Goal: Complete application form: Complete application form

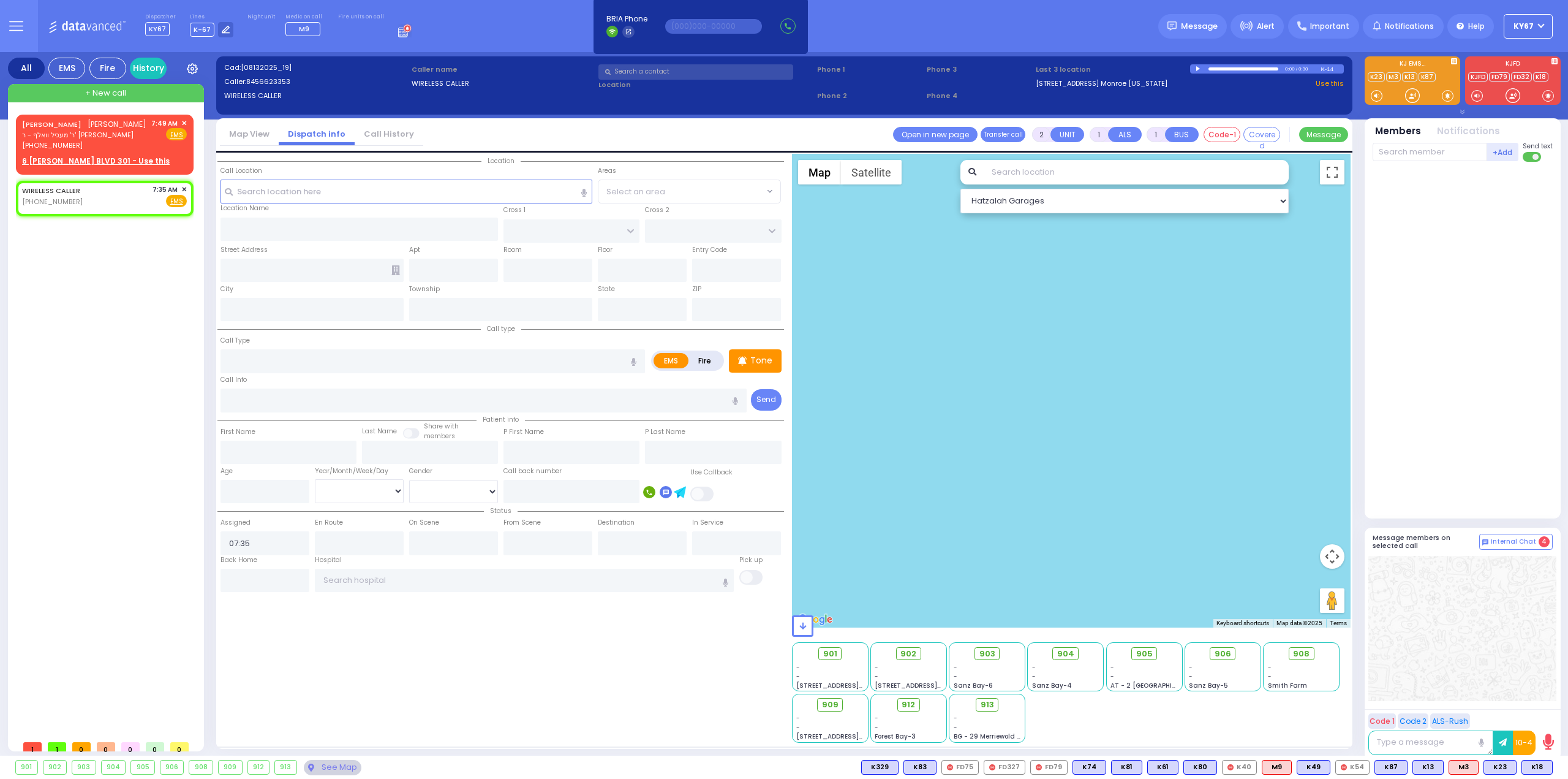
select select
click at [105, 122] on span "[PERSON_NAME]" at bounding box center [117, 124] width 59 height 11
select select
radio input "true"
type input "[PERSON_NAME]"
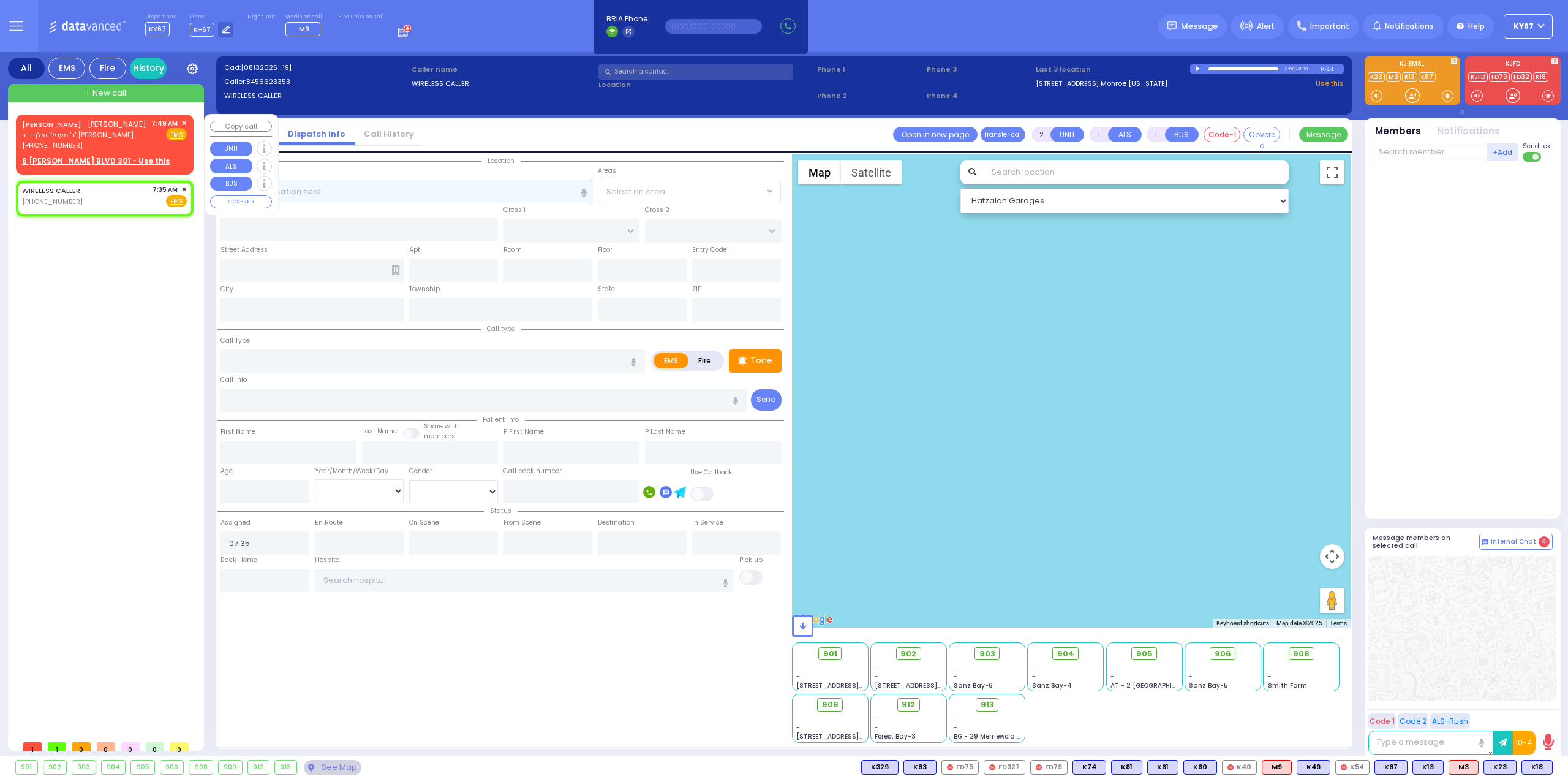
type input "[PERSON_NAME]"
select select
type input "07:49"
select select "Hatzalah Garages"
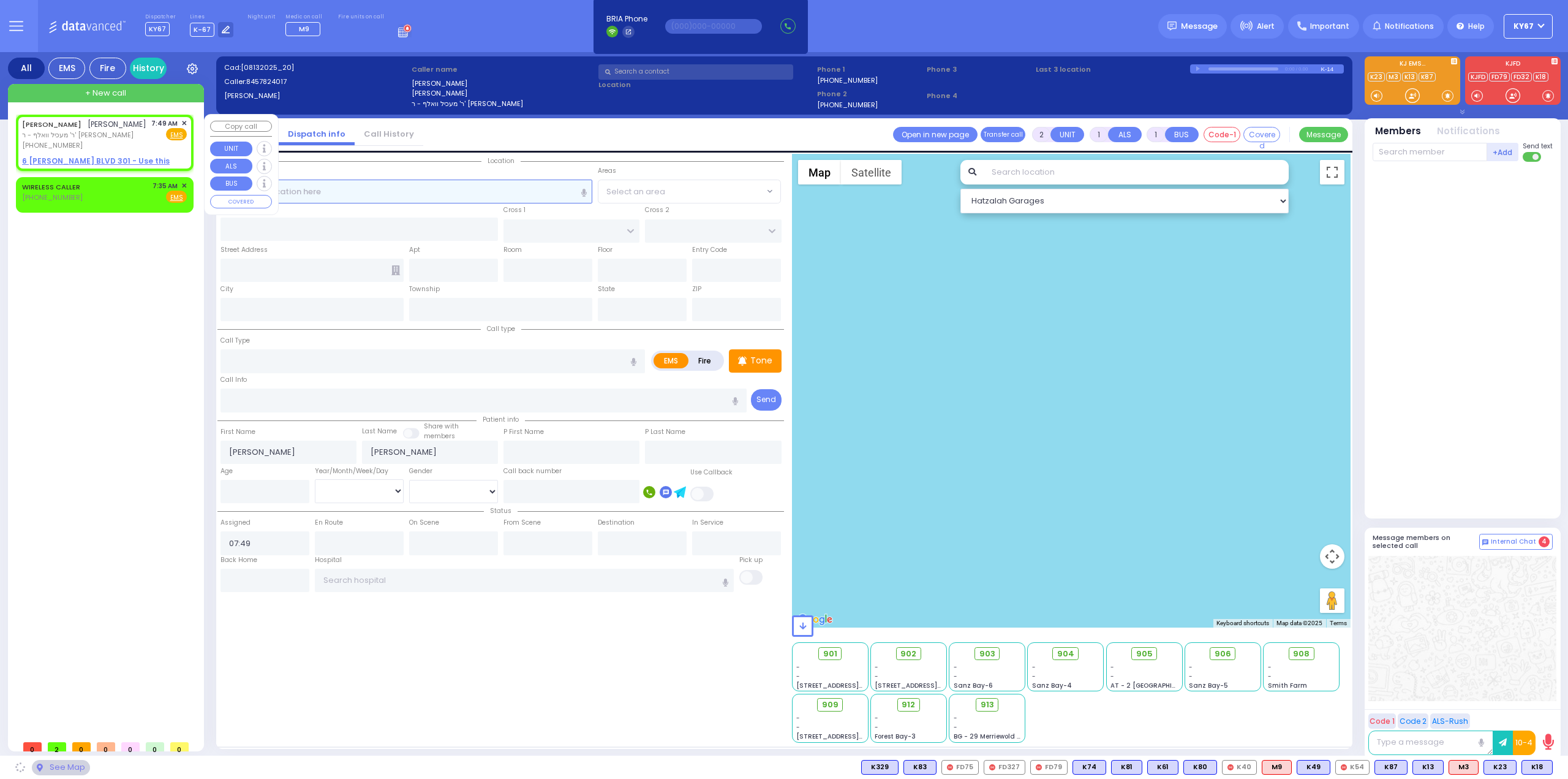
select select
radio input "true"
select select
select select "Hatzalah Garages"
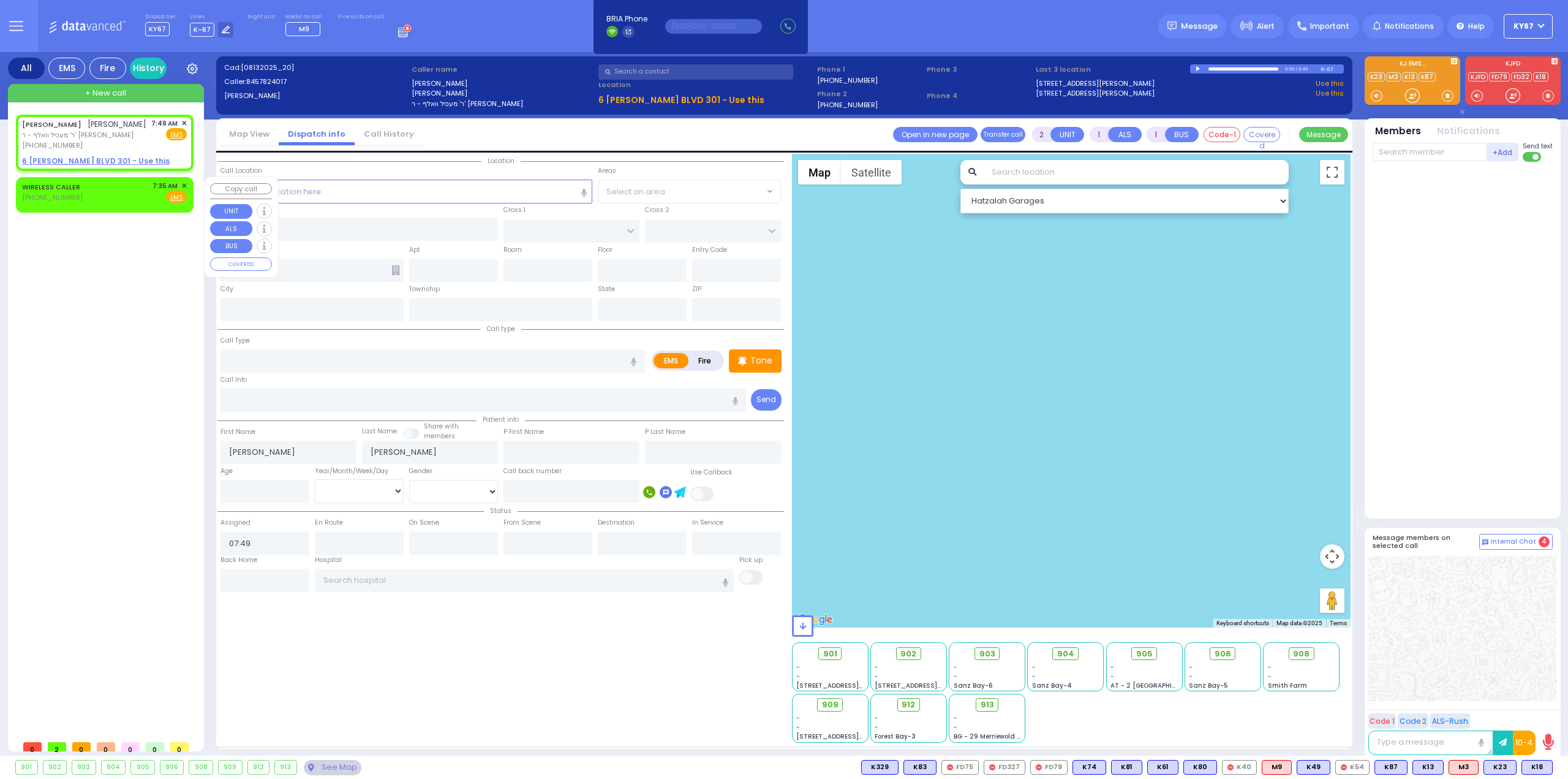
click at [110, 200] on div "WIRELESS CALLER [PHONE_NUMBER] 7:35 AM ✕ Fire EMS" at bounding box center [104, 192] width 165 height 23
select select
radio input "true"
select select
type input "07:35"
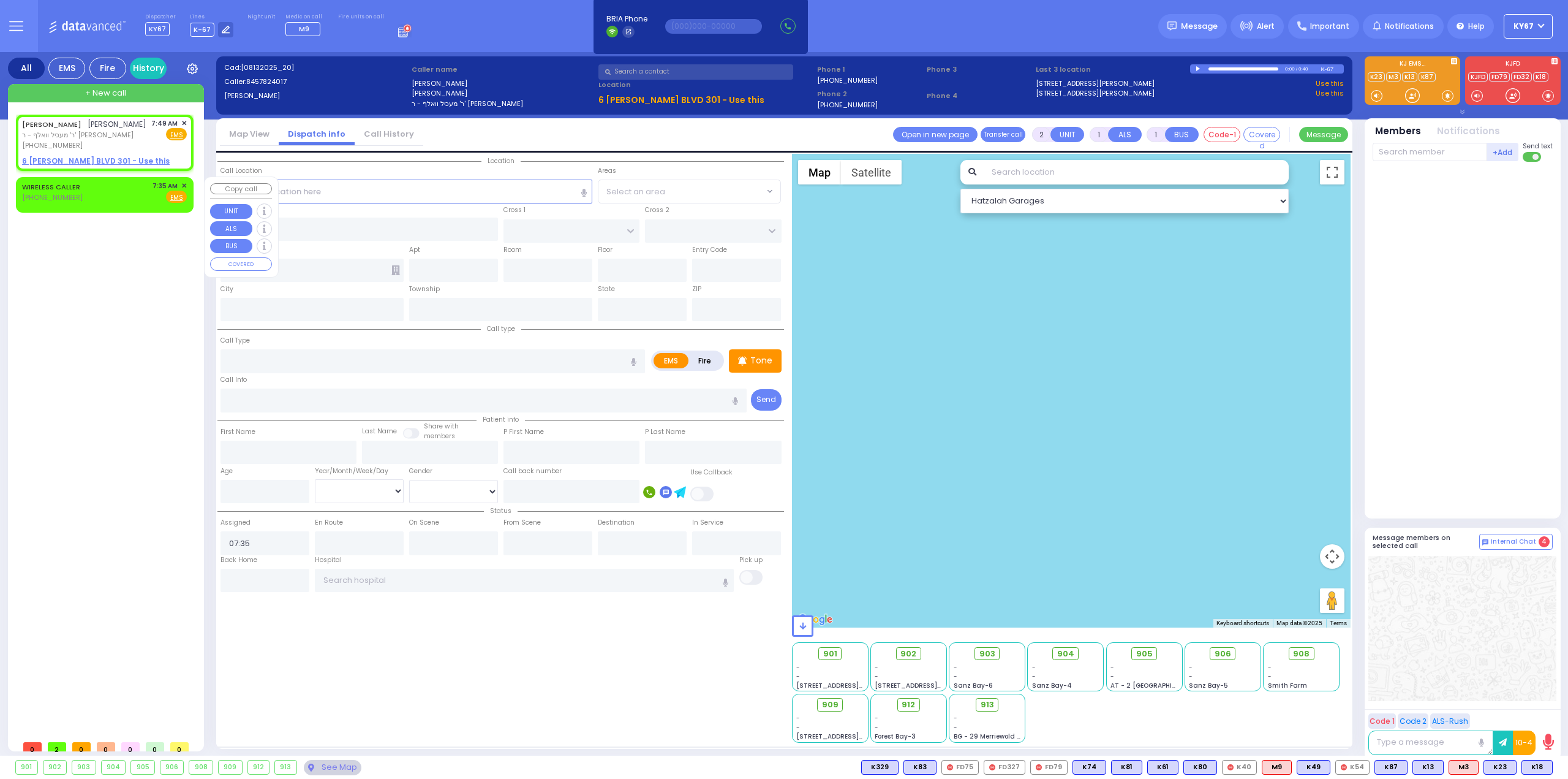
select select "Hatzalah Garages"
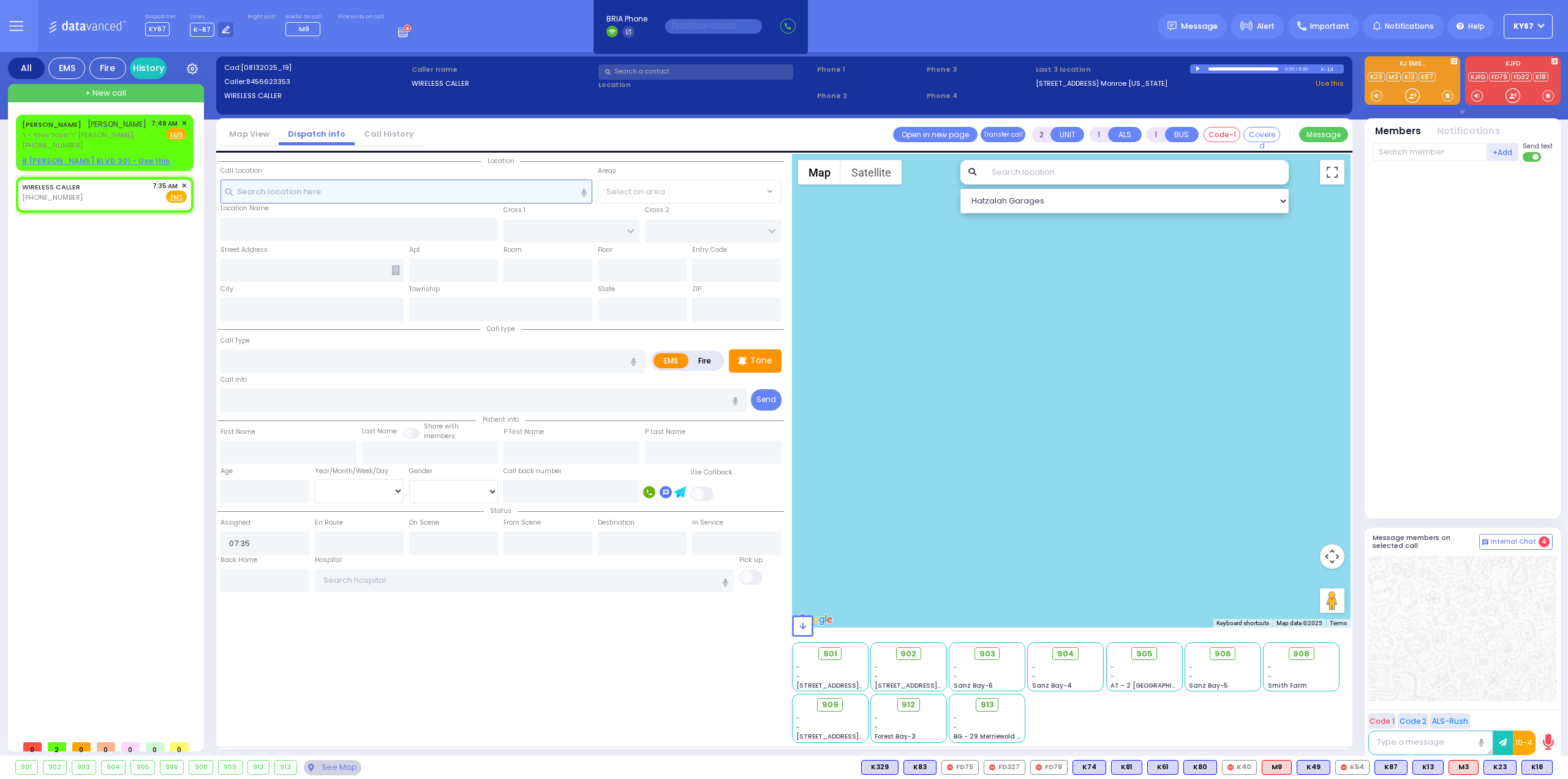
click at [294, 195] on input "text" at bounding box center [407, 191] width 373 height 23
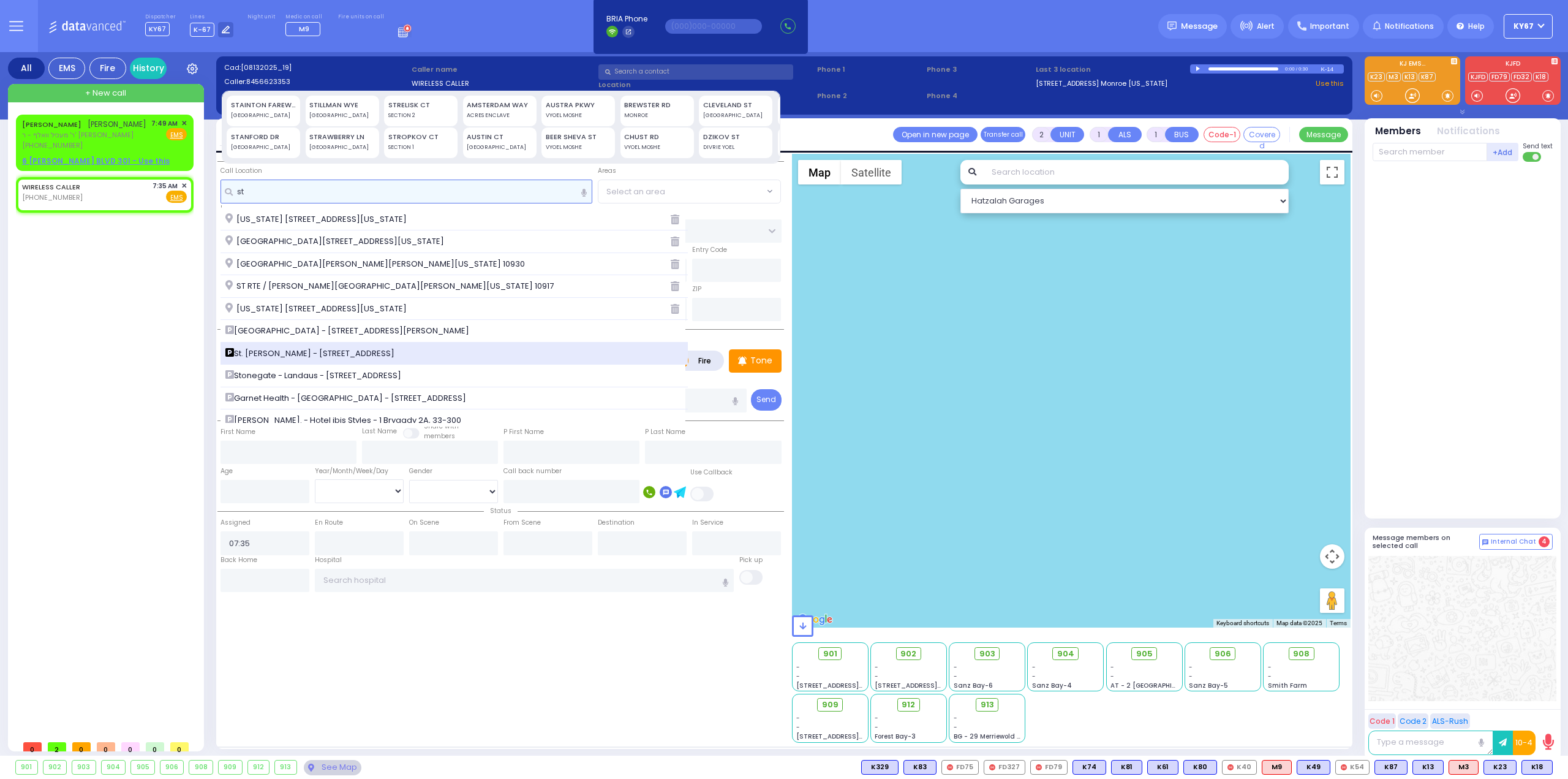
type input "s"
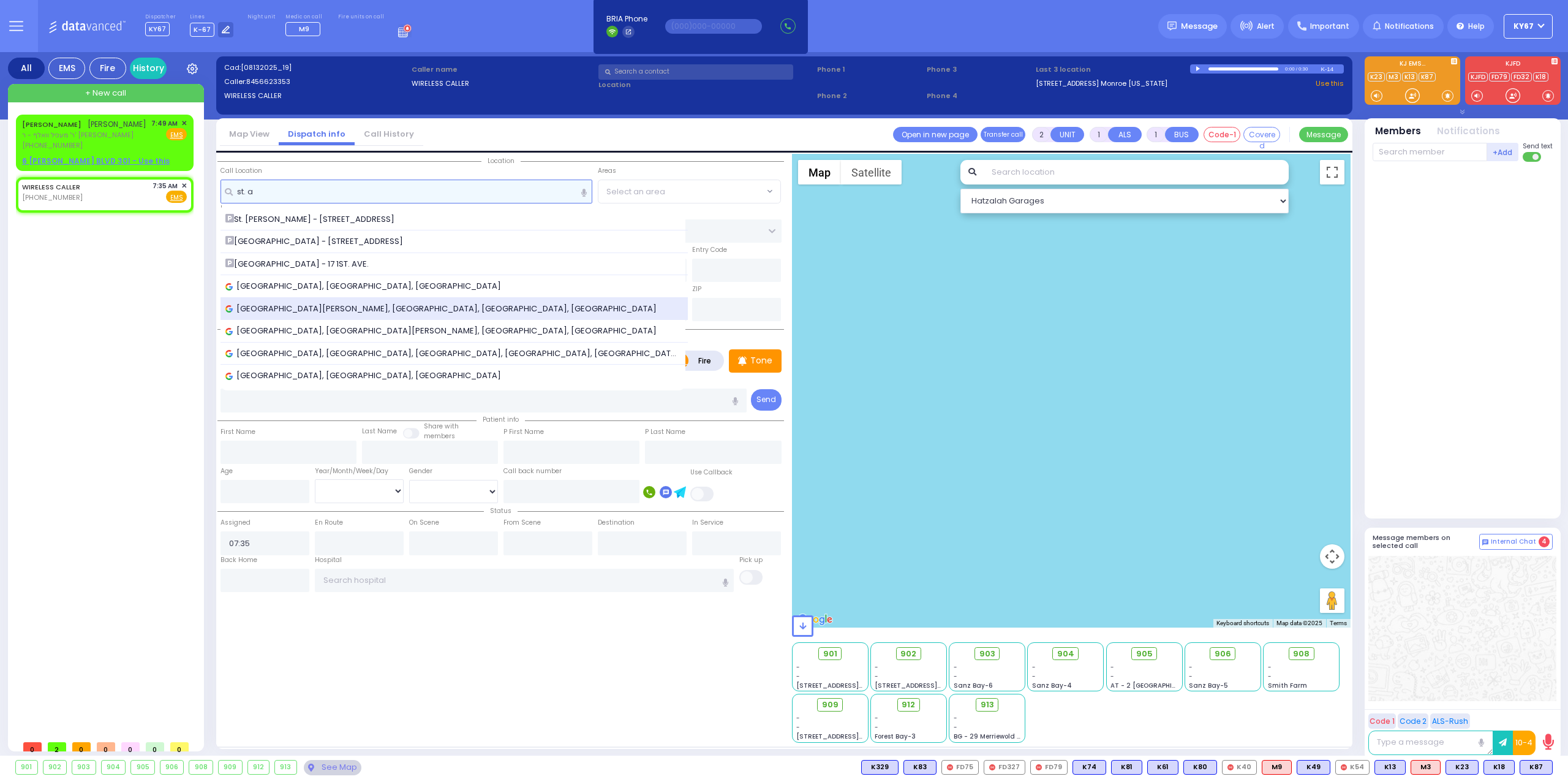
type input "st. a"
click at [339, 307] on span "[GEOGRAPHIC_DATA][PERSON_NAME], [GEOGRAPHIC_DATA], [GEOGRAPHIC_DATA], [GEOGRAPH…" at bounding box center [443, 309] width 435 height 13
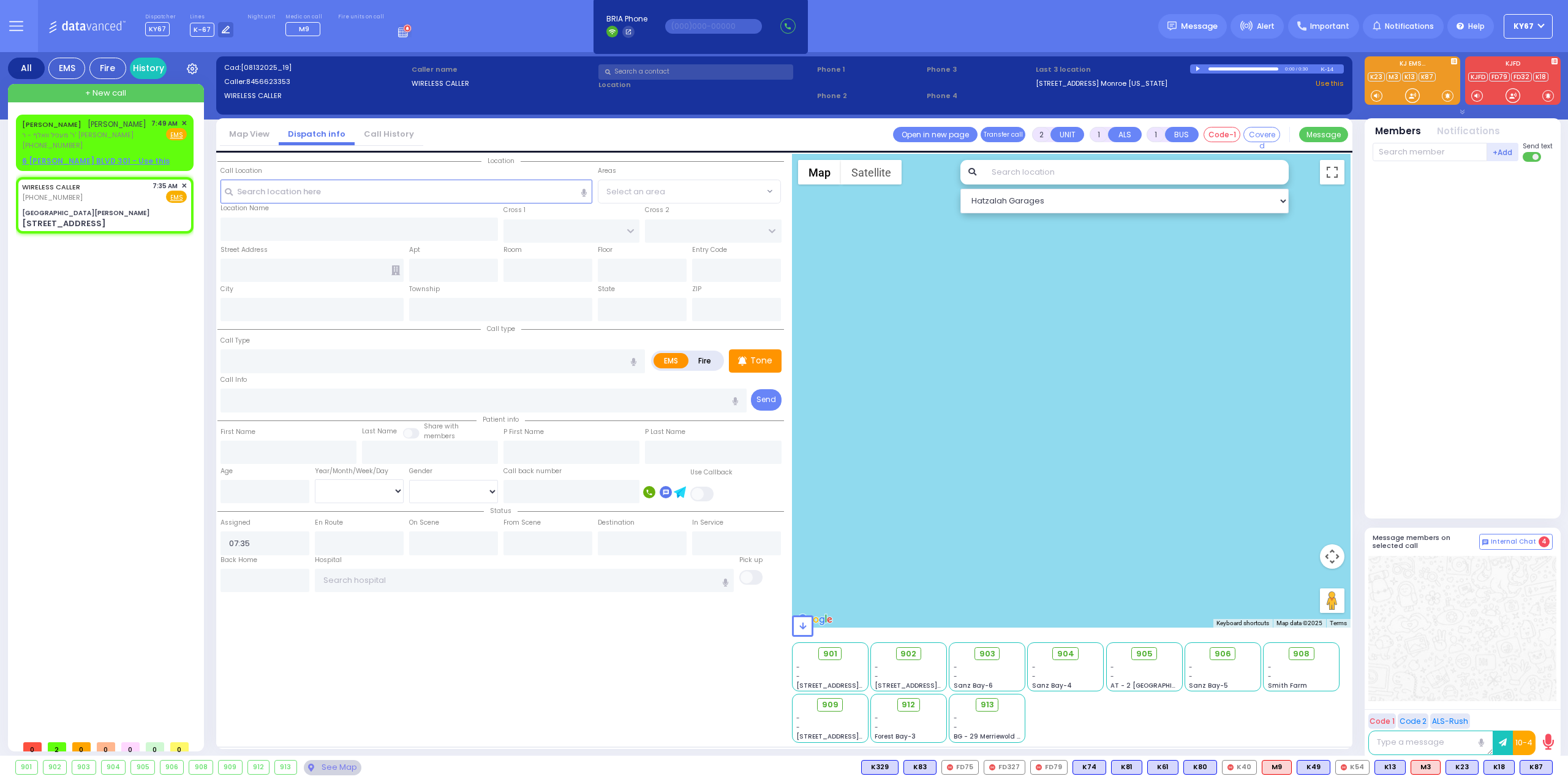
select select
radio input "true"
select select
select select "Hatzalah Garages"
type input "[GEOGRAPHIC_DATA][PERSON_NAME]"
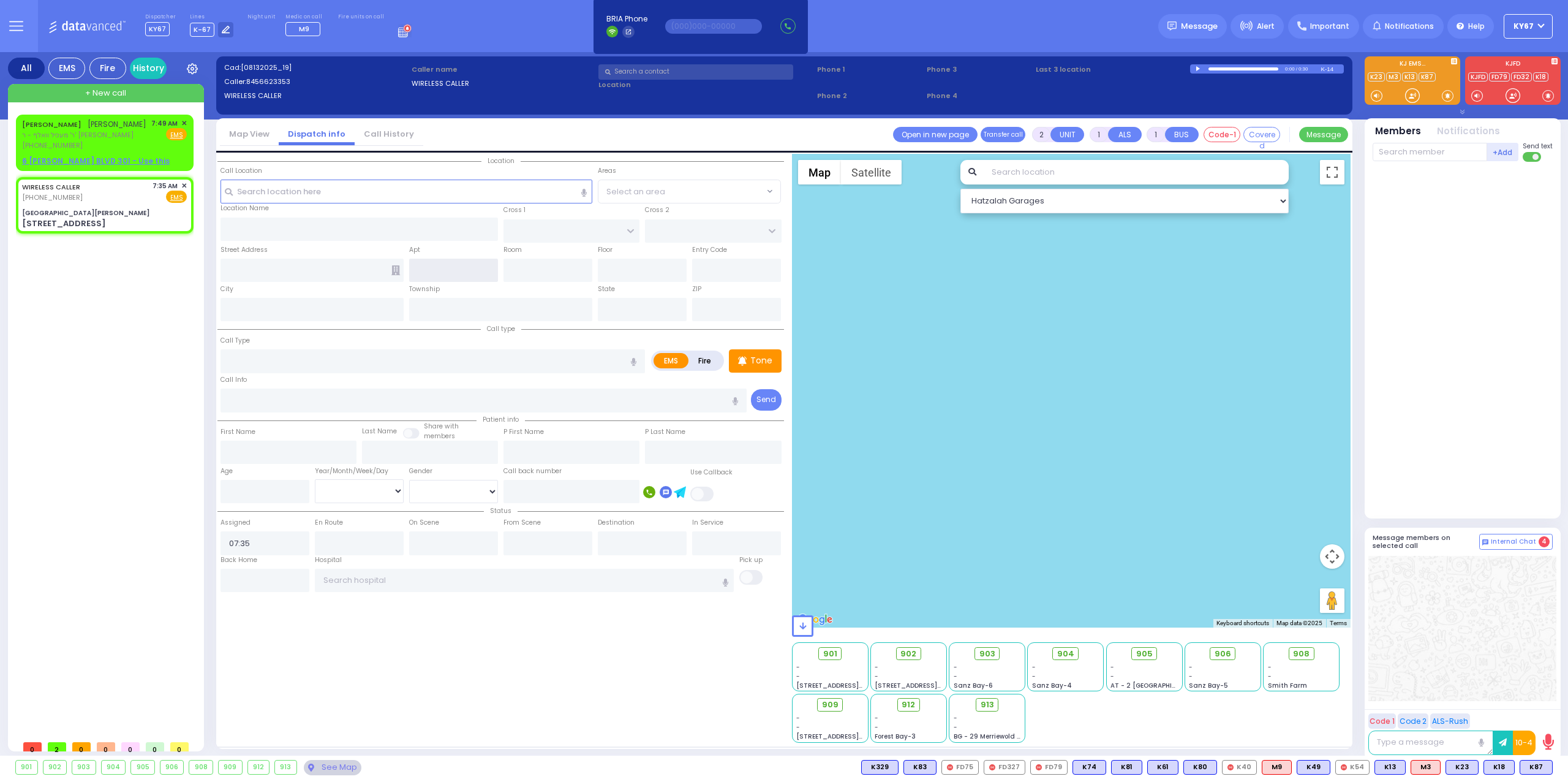
type input "GRAND ST"
type input "VAN DUZER PL"
type input "[STREET_ADDRESS]"
type input "Warwick"
type input "[US_STATE]"
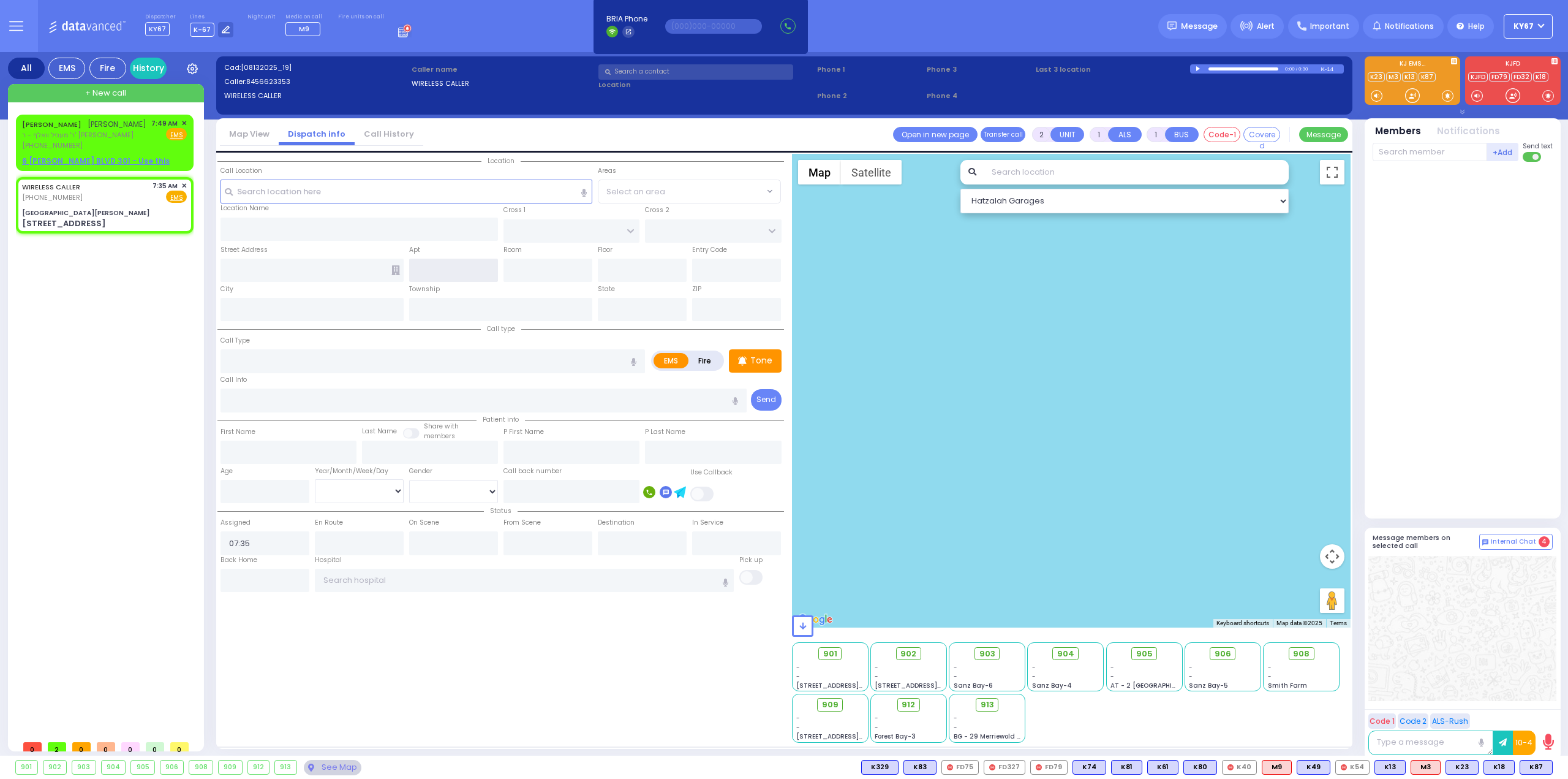
type input "10990"
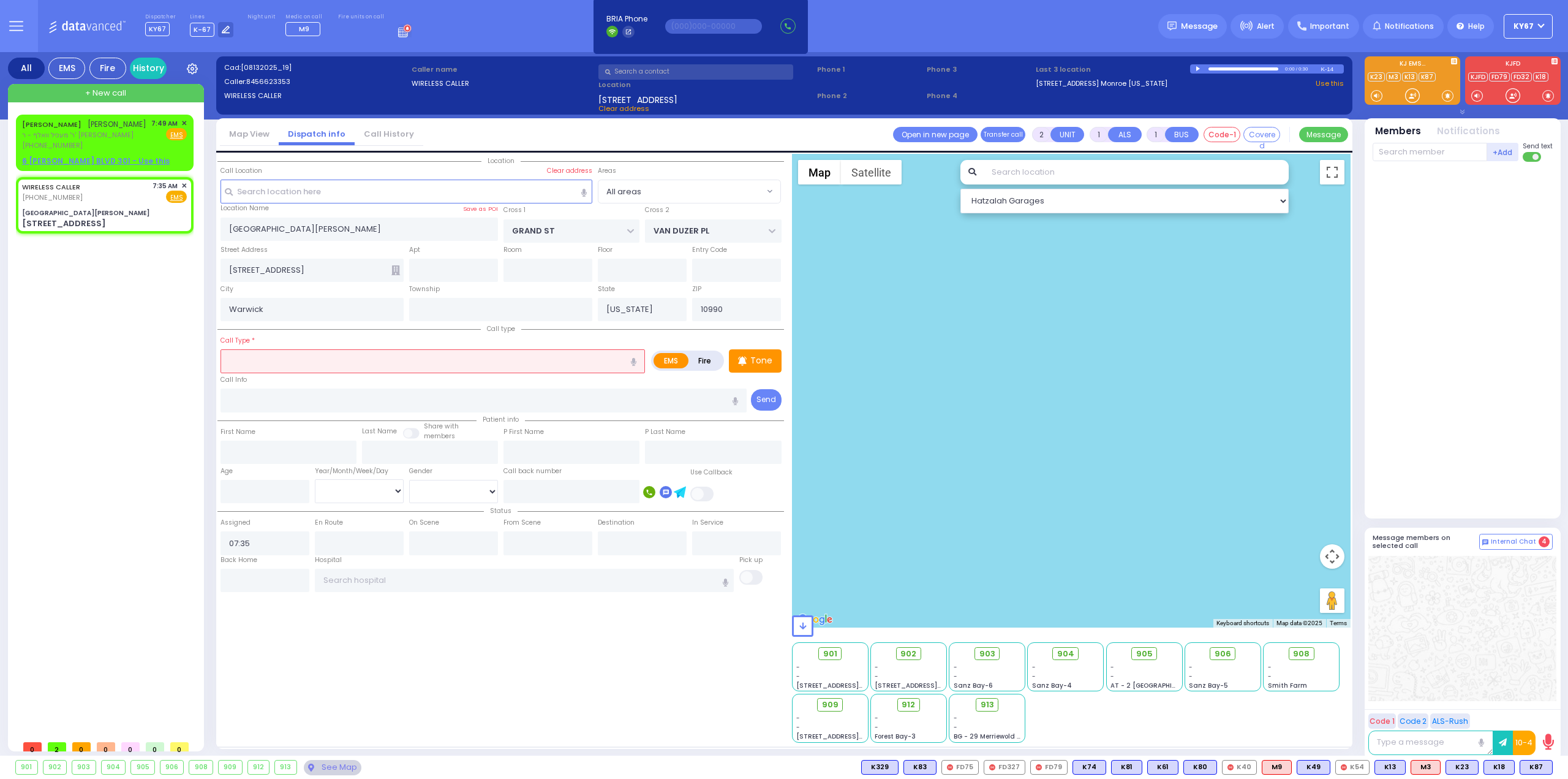
click at [315, 369] on input "text" at bounding box center [432, 361] width 425 height 23
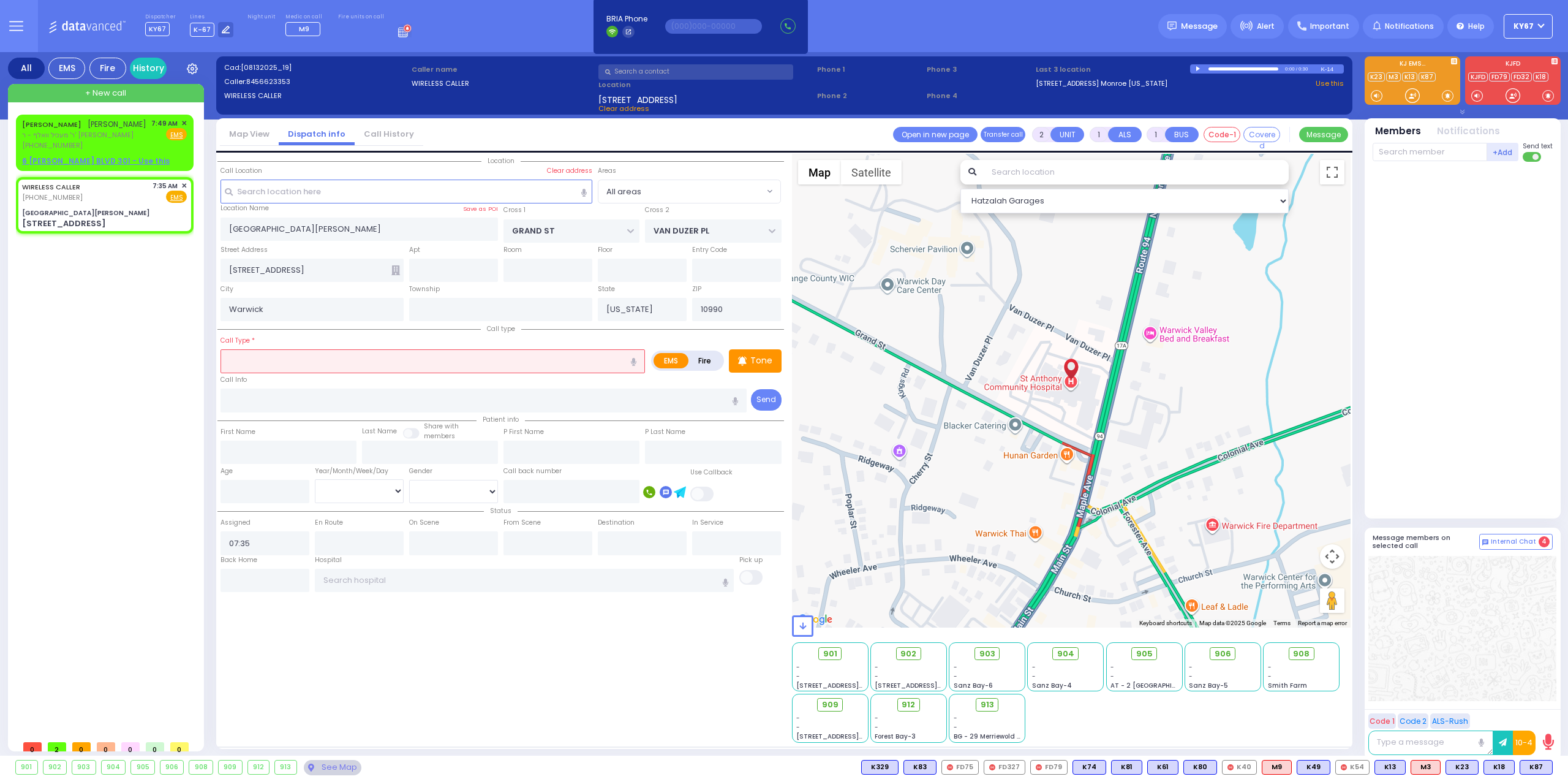
select select
radio input "true"
select select
select select "Hatzalah Garages"
click at [636, 360] on icon "button" at bounding box center [634, 362] width 6 height 8
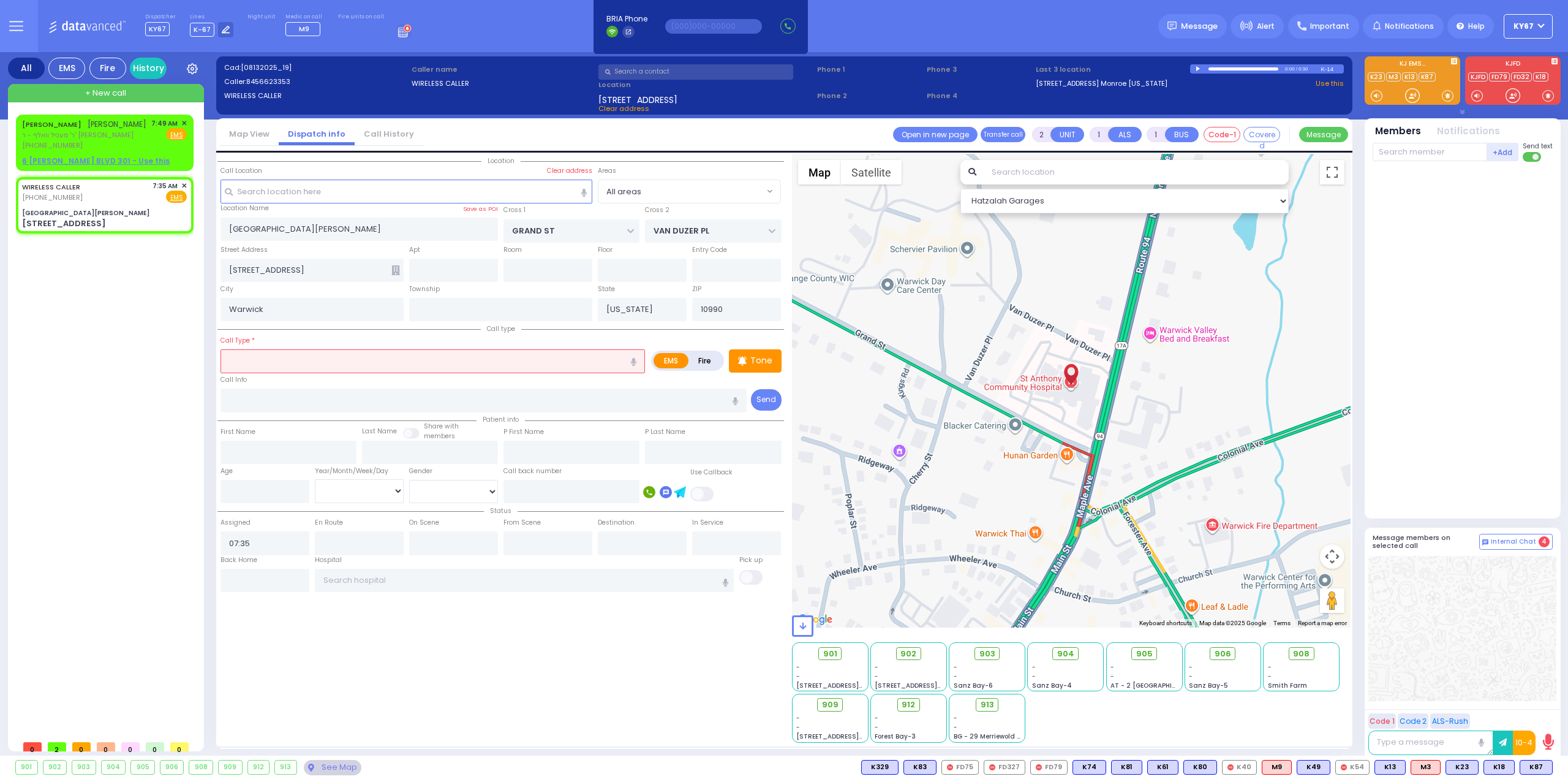
type input "abstraction"
select select
radio input "true"
select select
select select "Hatzalah Garages"
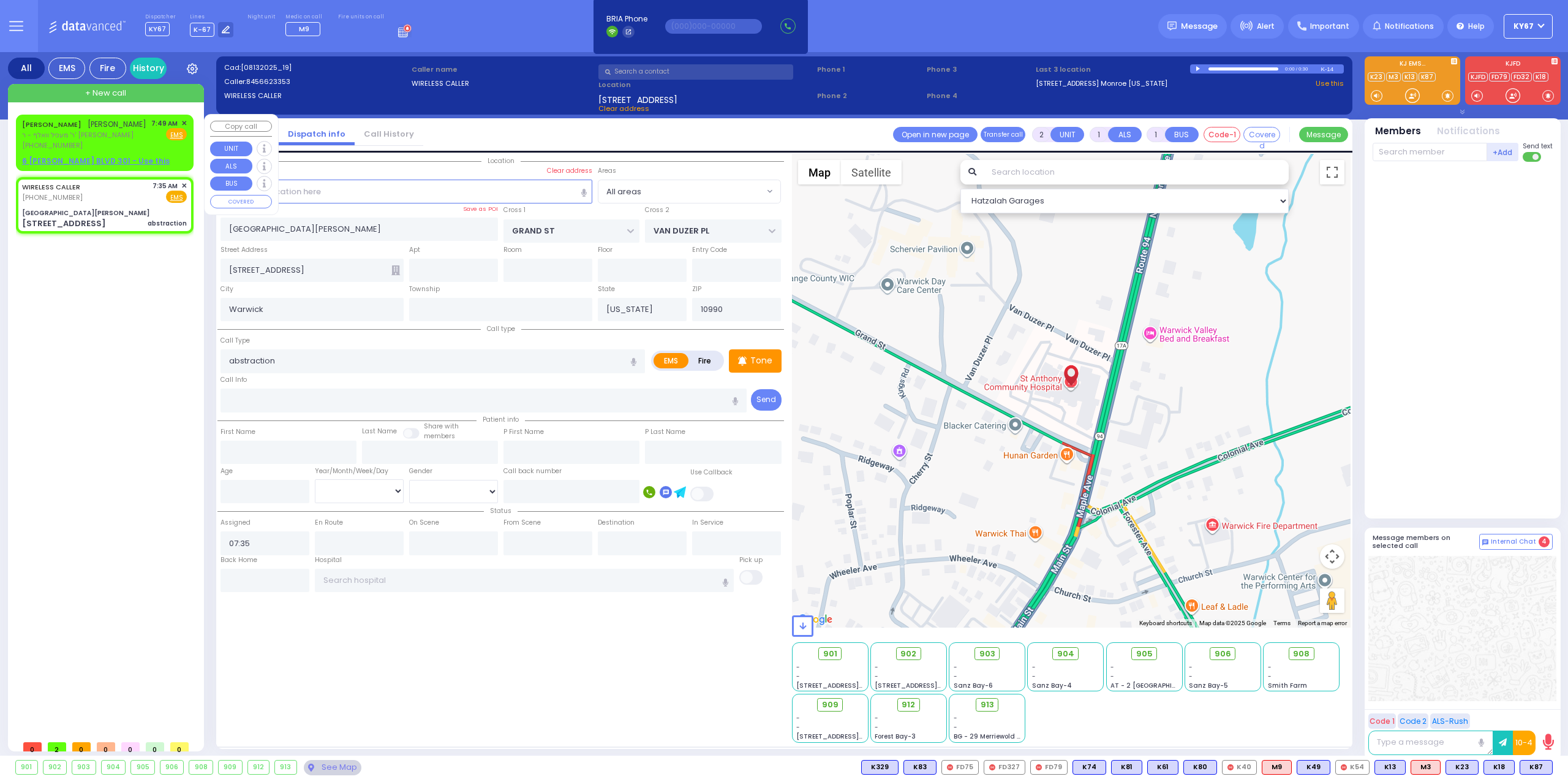
click at [104, 141] on div "[PHONE_NUMBER]" at bounding box center [84, 146] width 124 height 11
select select
radio input "true"
type input "[PERSON_NAME]"
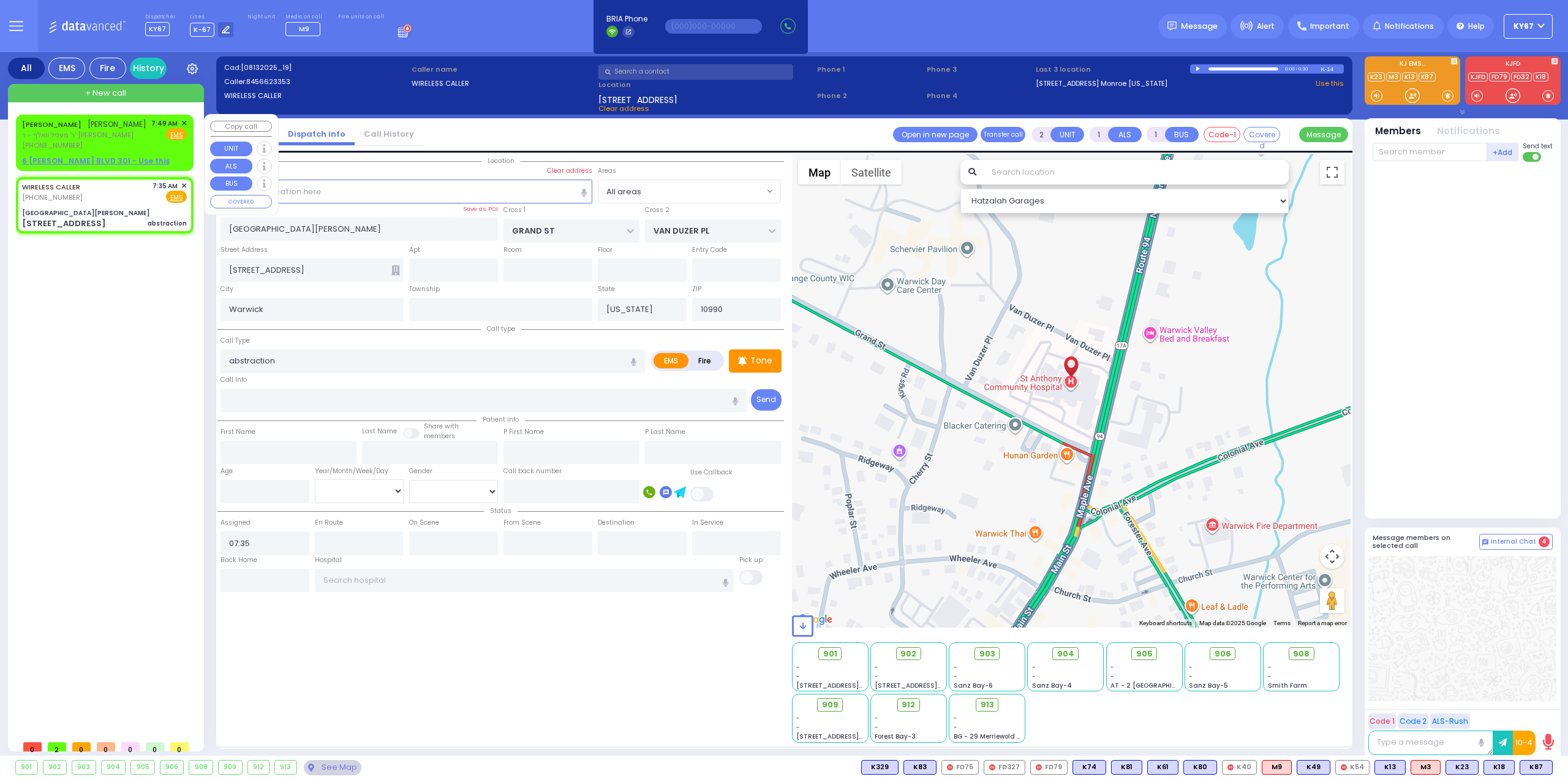
select select
type input "07:49"
select select "Hatzalah Garages"
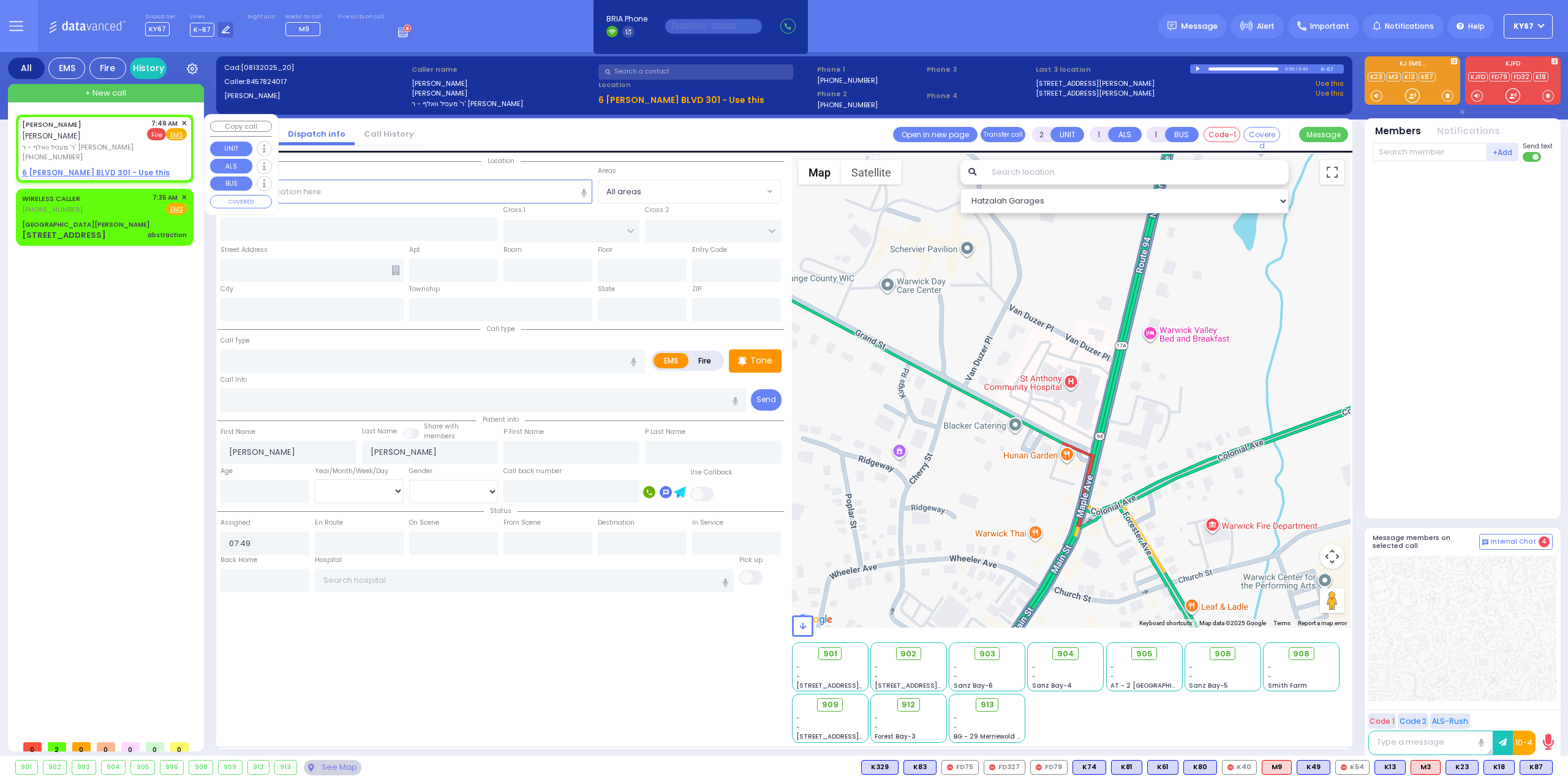
click at [157, 134] on span "Fire" at bounding box center [156, 134] width 19 height 13
select select
radio input "false"
radio input "true"
select select
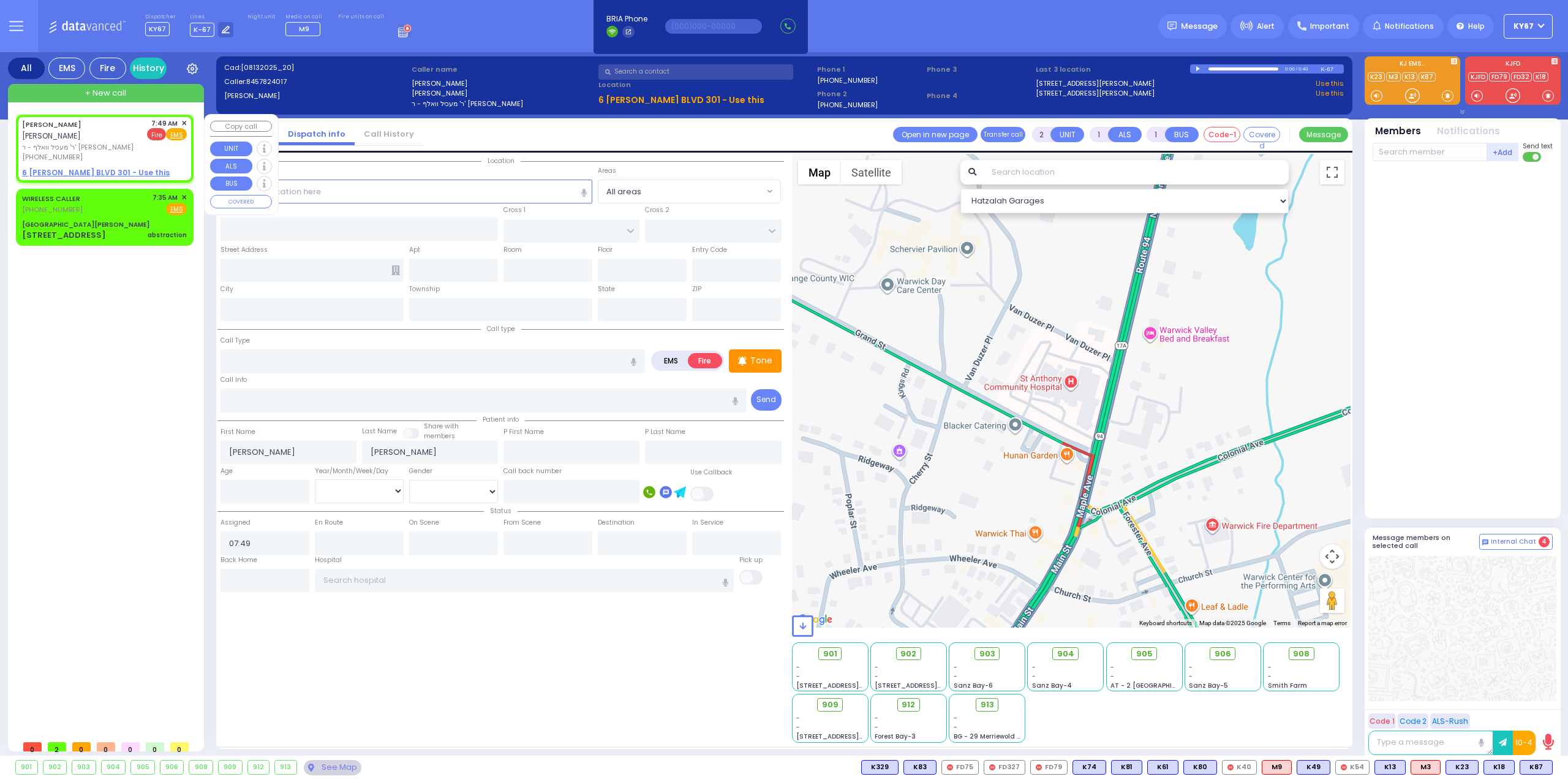
select select "Hatzalah Garages"
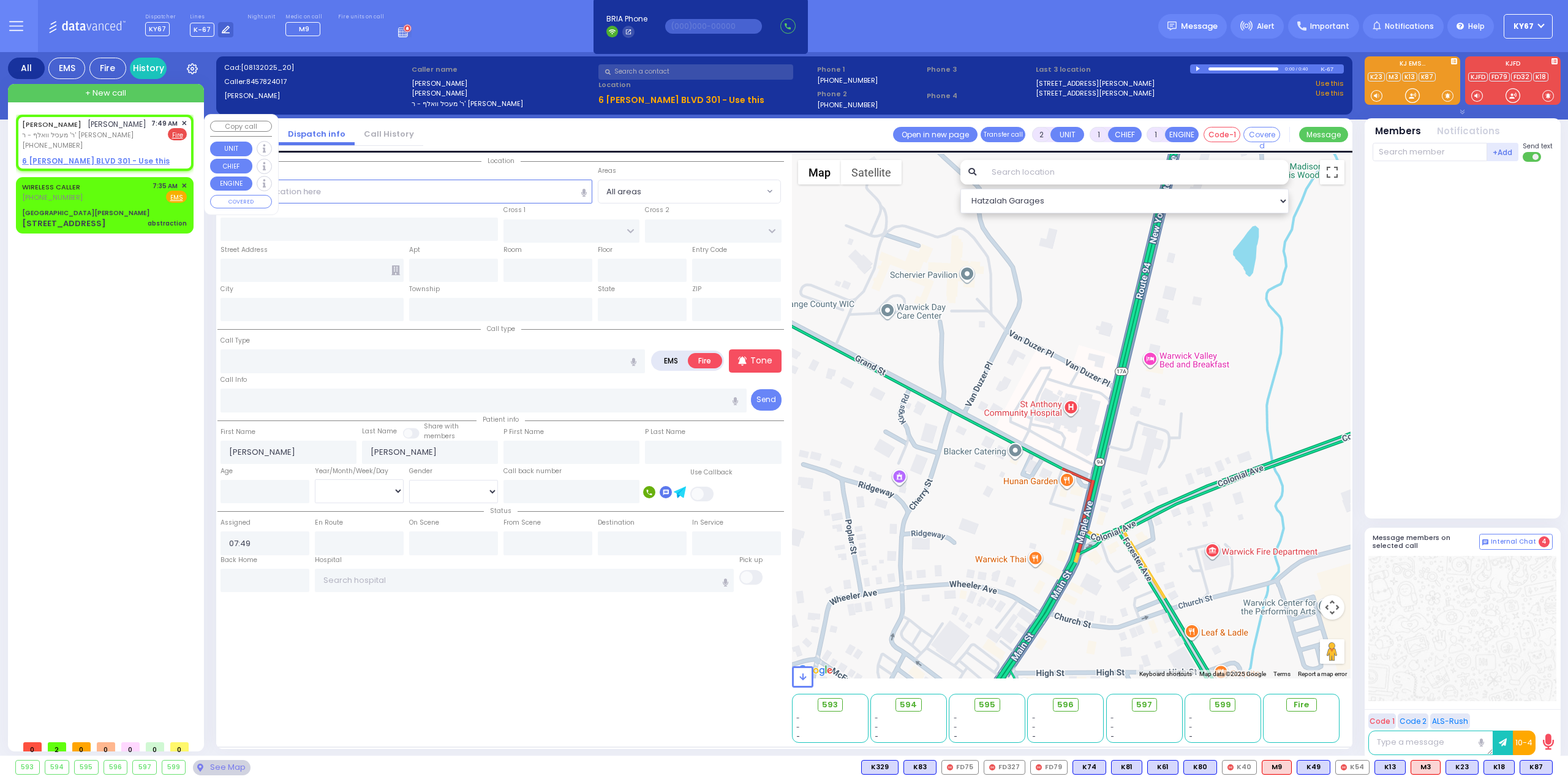
click at [102, 156] on link "6 [PERSON_NAME] BLVD 301 - Use this" at bounding box center [95, 161] width 147 height 11
select select
radio input "true"
select select
select select "Hatzalah Garages"
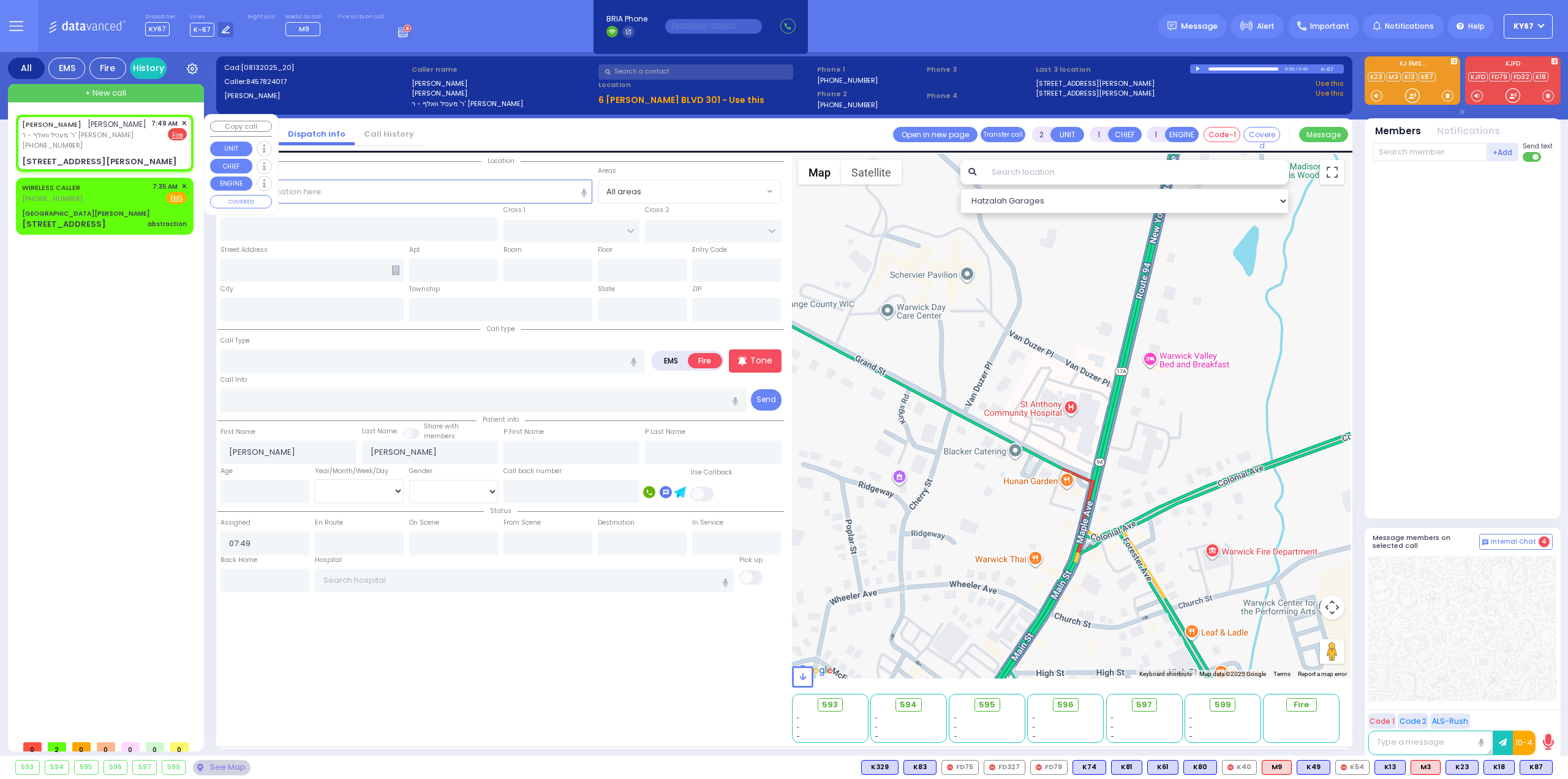
select select
radio input "true"
select select
type input "[PERSON_NAME] DR"
type input "KERESTIER COURT"
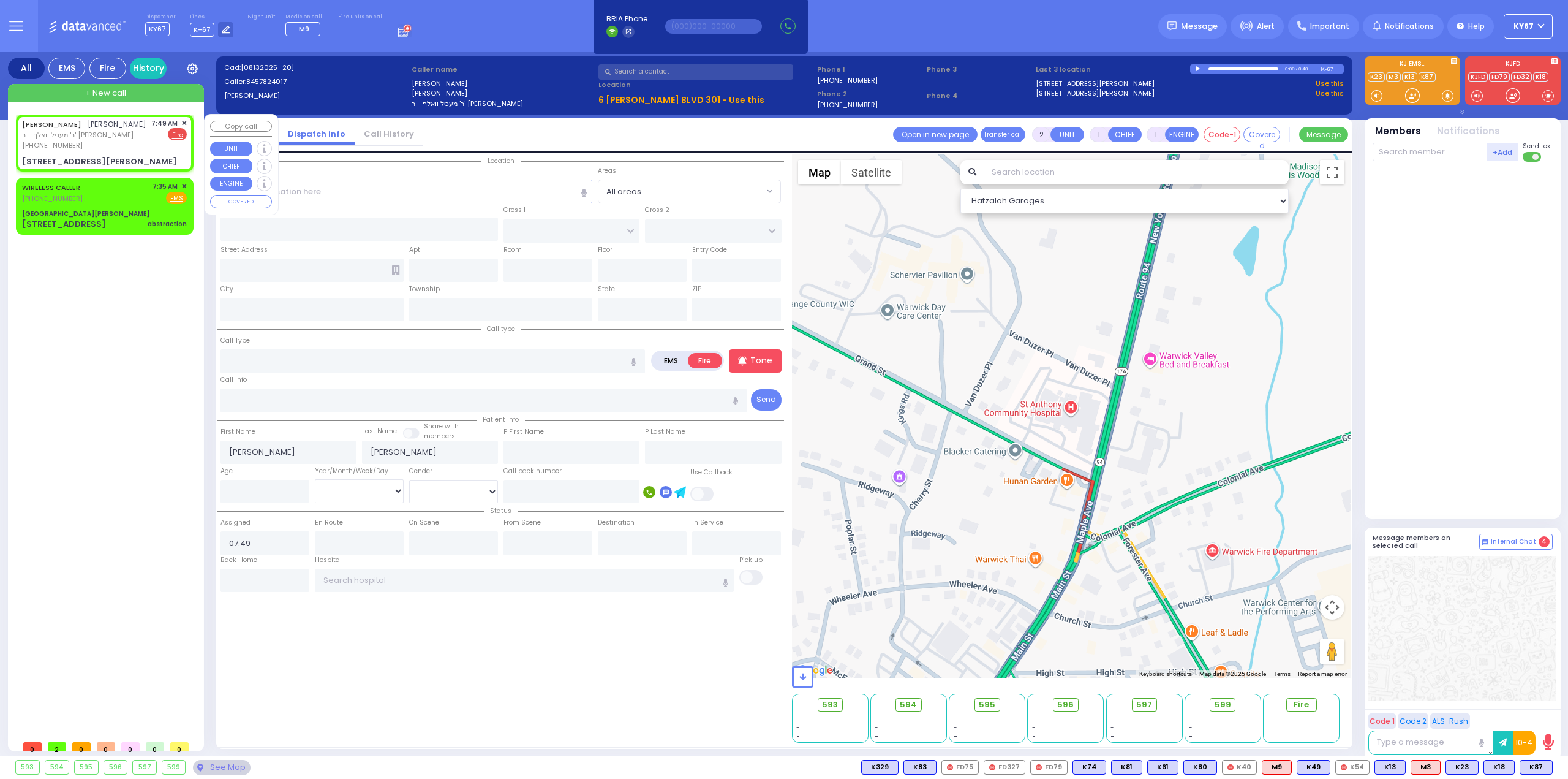
type input "6 [PERSON_NAME] BLVD"
type input "301"
type input "[PERSON_NAME]"
type input "[US_STATE]"
type input "10950"
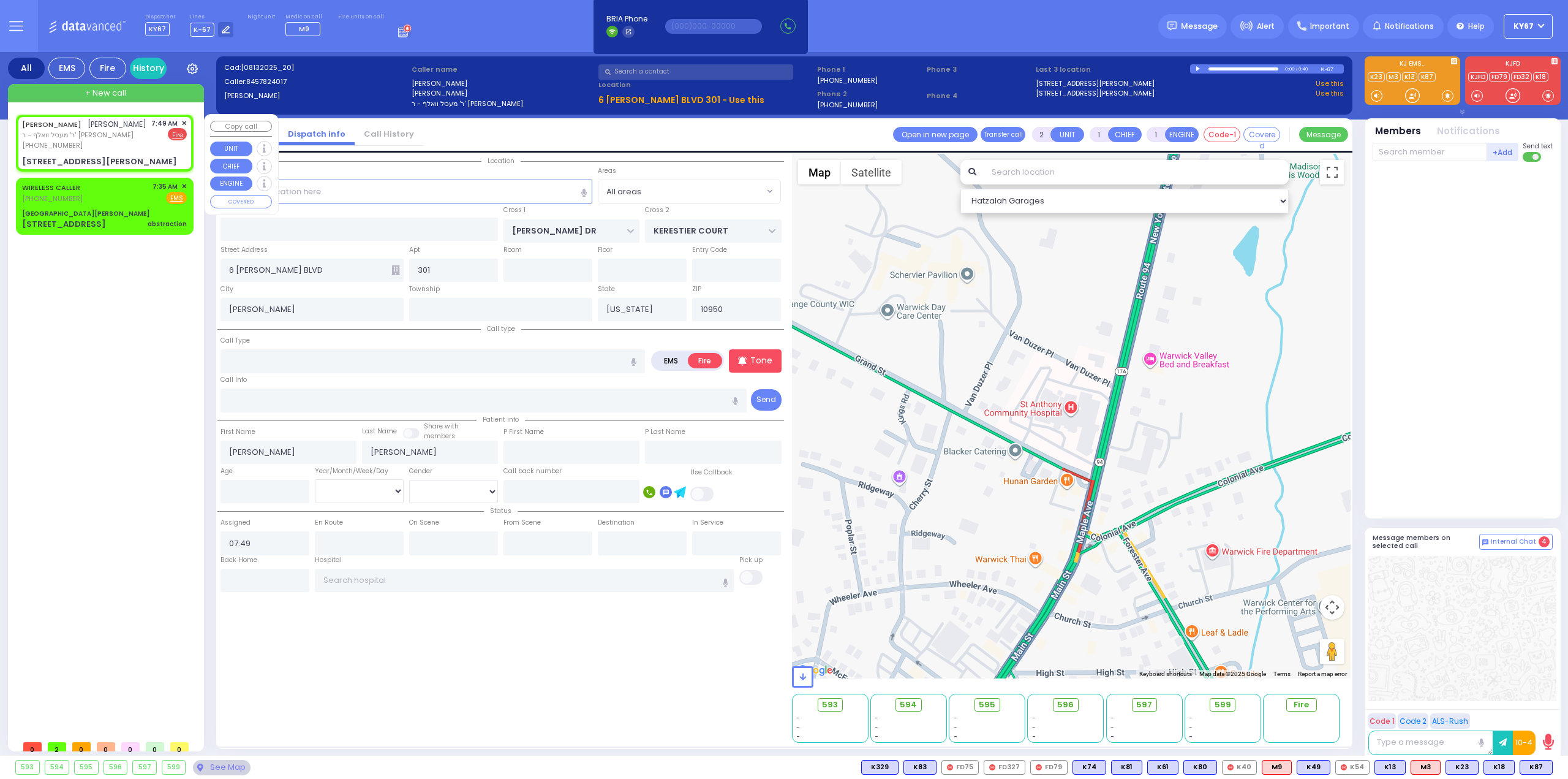
select select "SECTION 4"
select select "Hatzalah Garages"
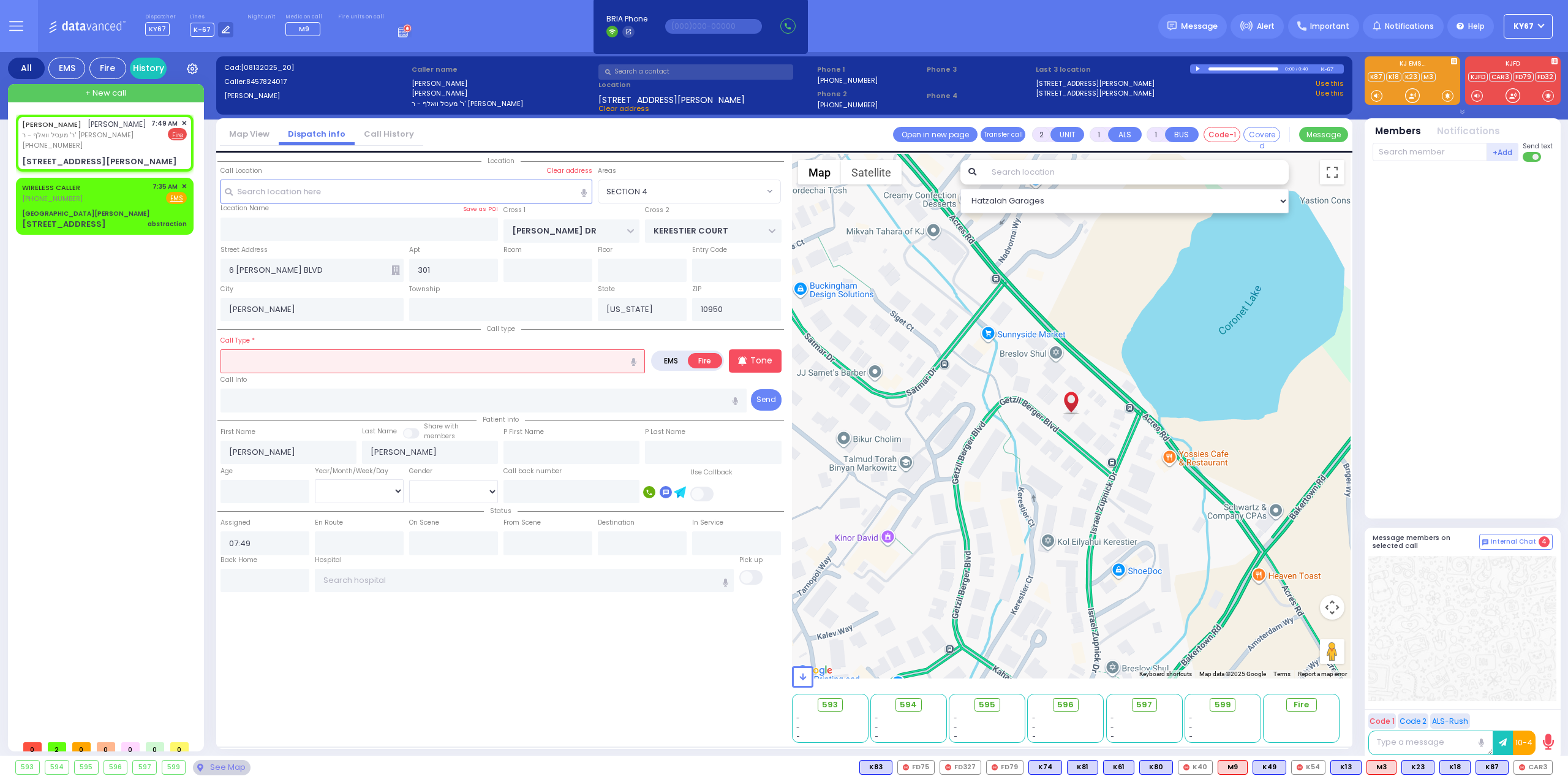
click at [323, 357] on input "text" at bounding box center [432, 361] width 425 height 23
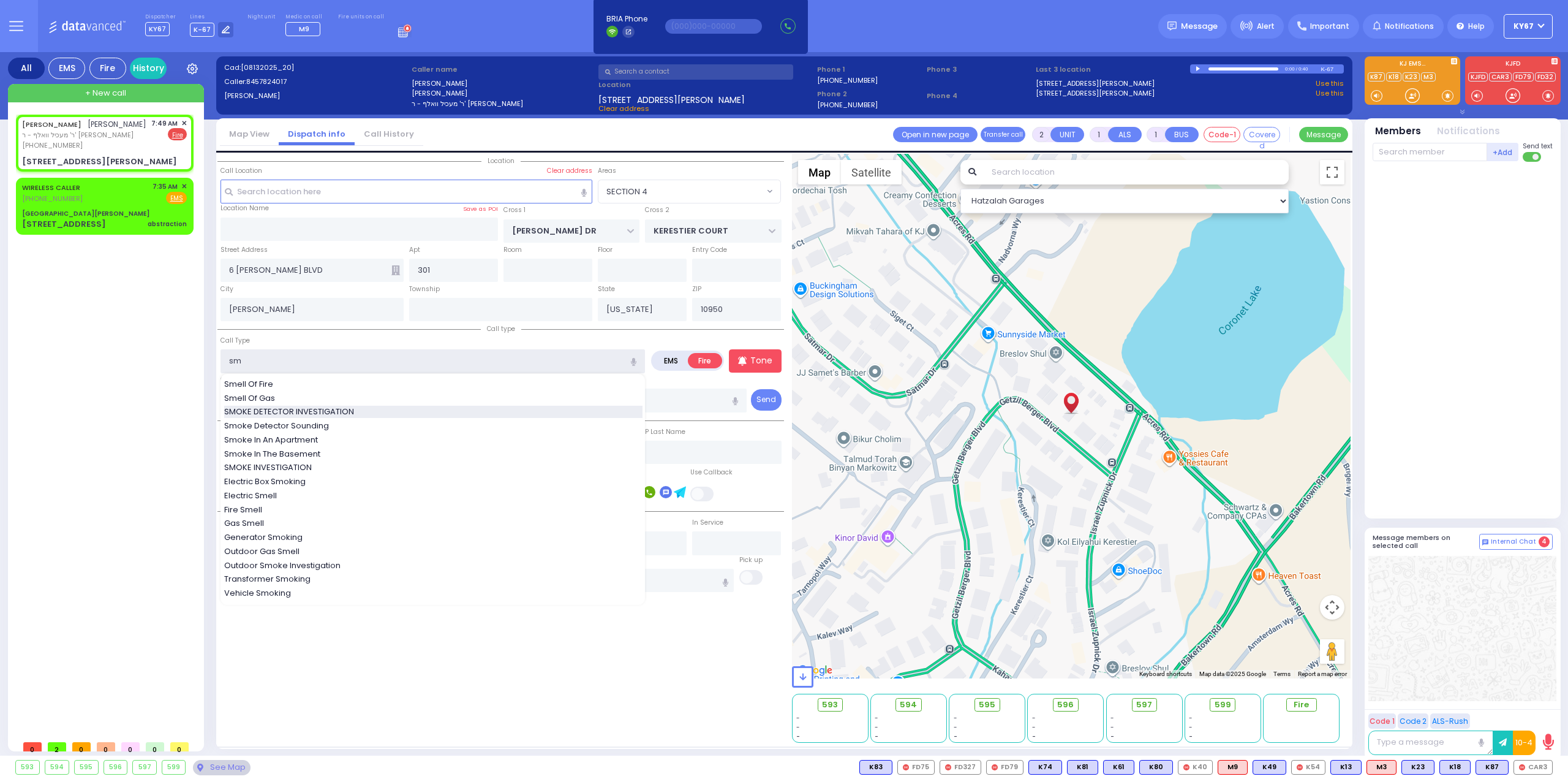
type input "SMOKE DETECTOR INVESTIGATION"
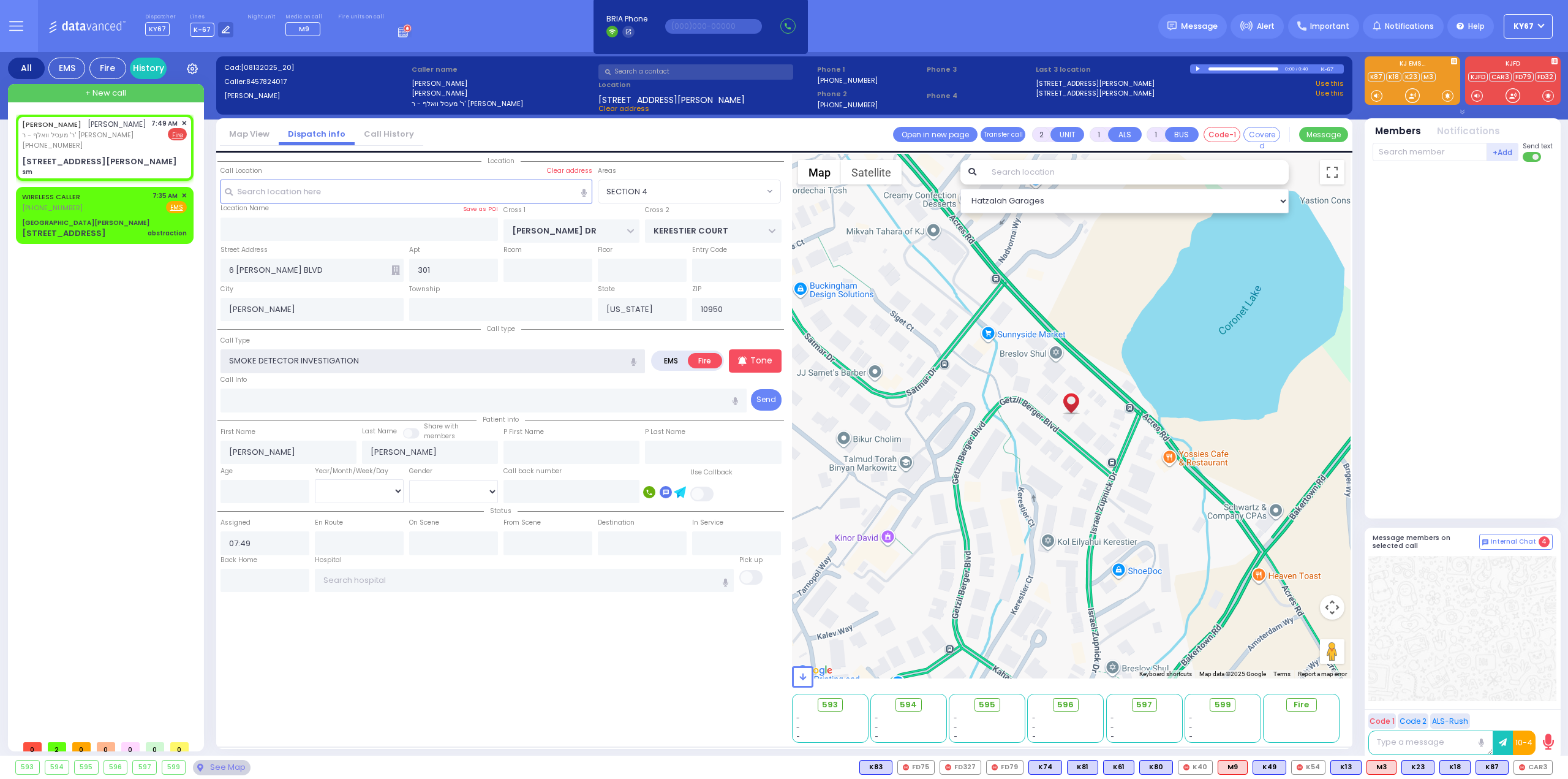
select select
radio input "true"
select select
select select "Hatzalah Garages"
select select "SECTION 4"
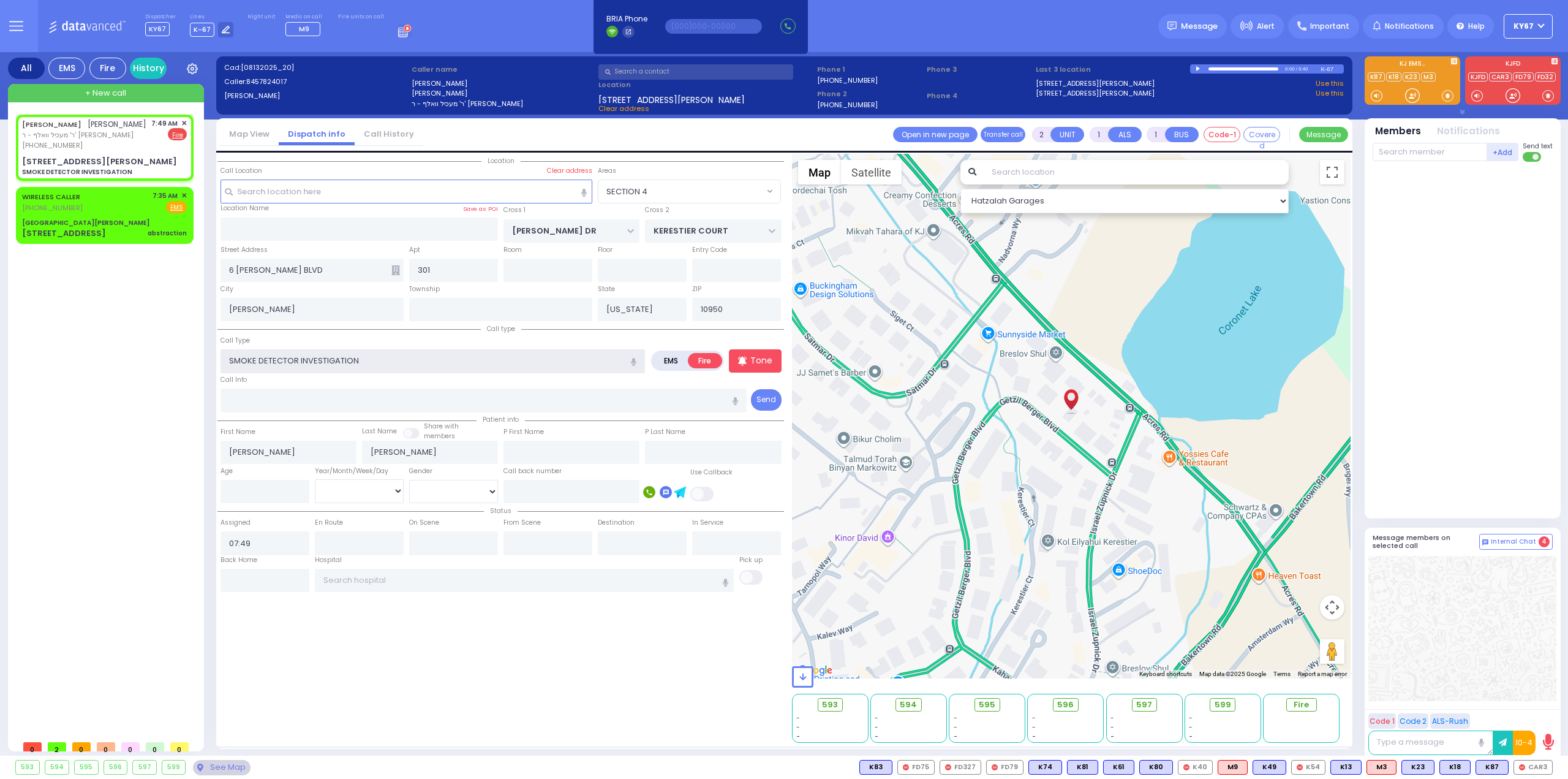
select select
radio input "true"
select select
select select "Hatzalah Garages"
select select "SECTION 4"
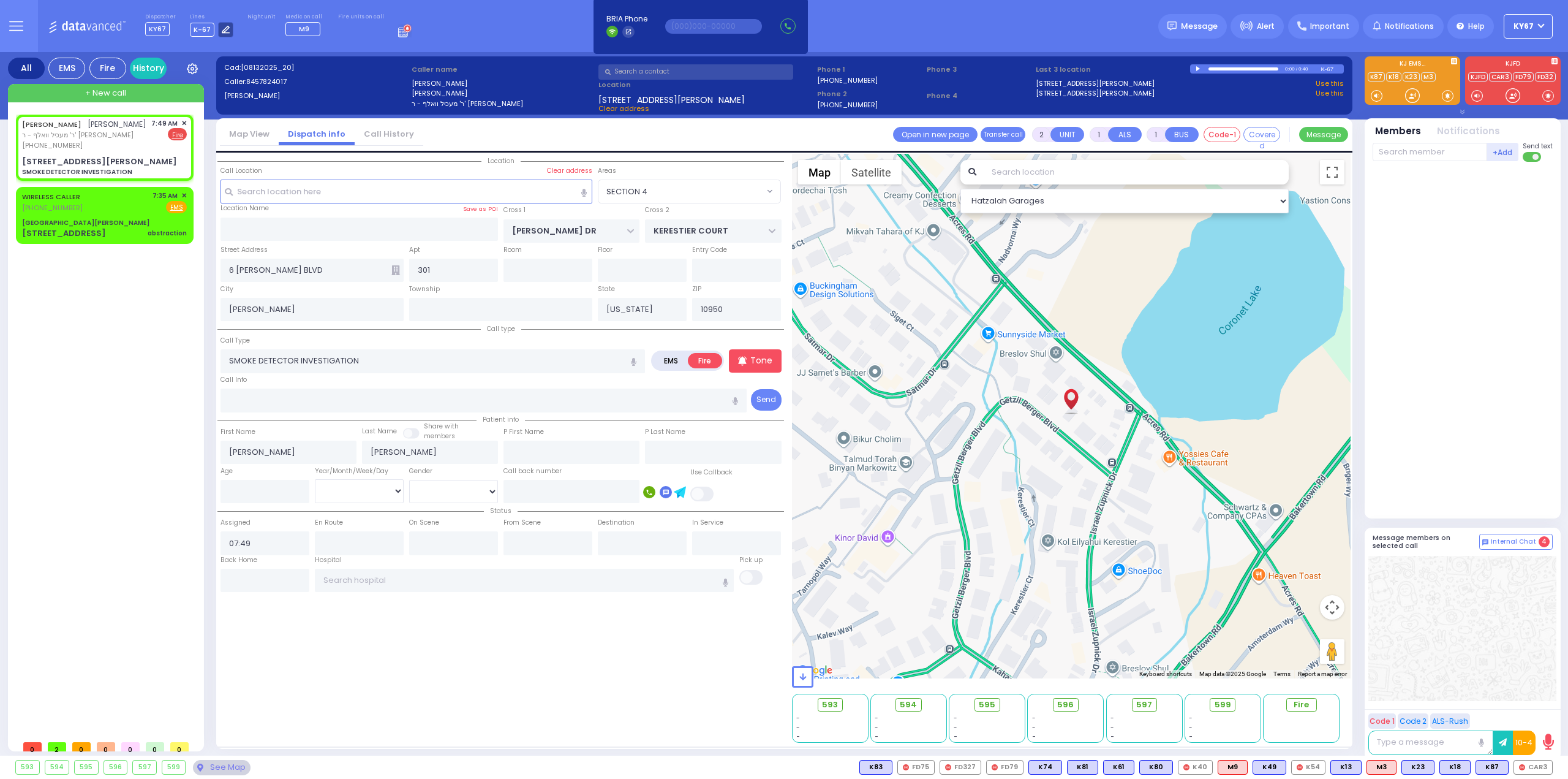
click at [221, 27] on icon at bounding box center [225, 30] width 8 height 8
select select "9"
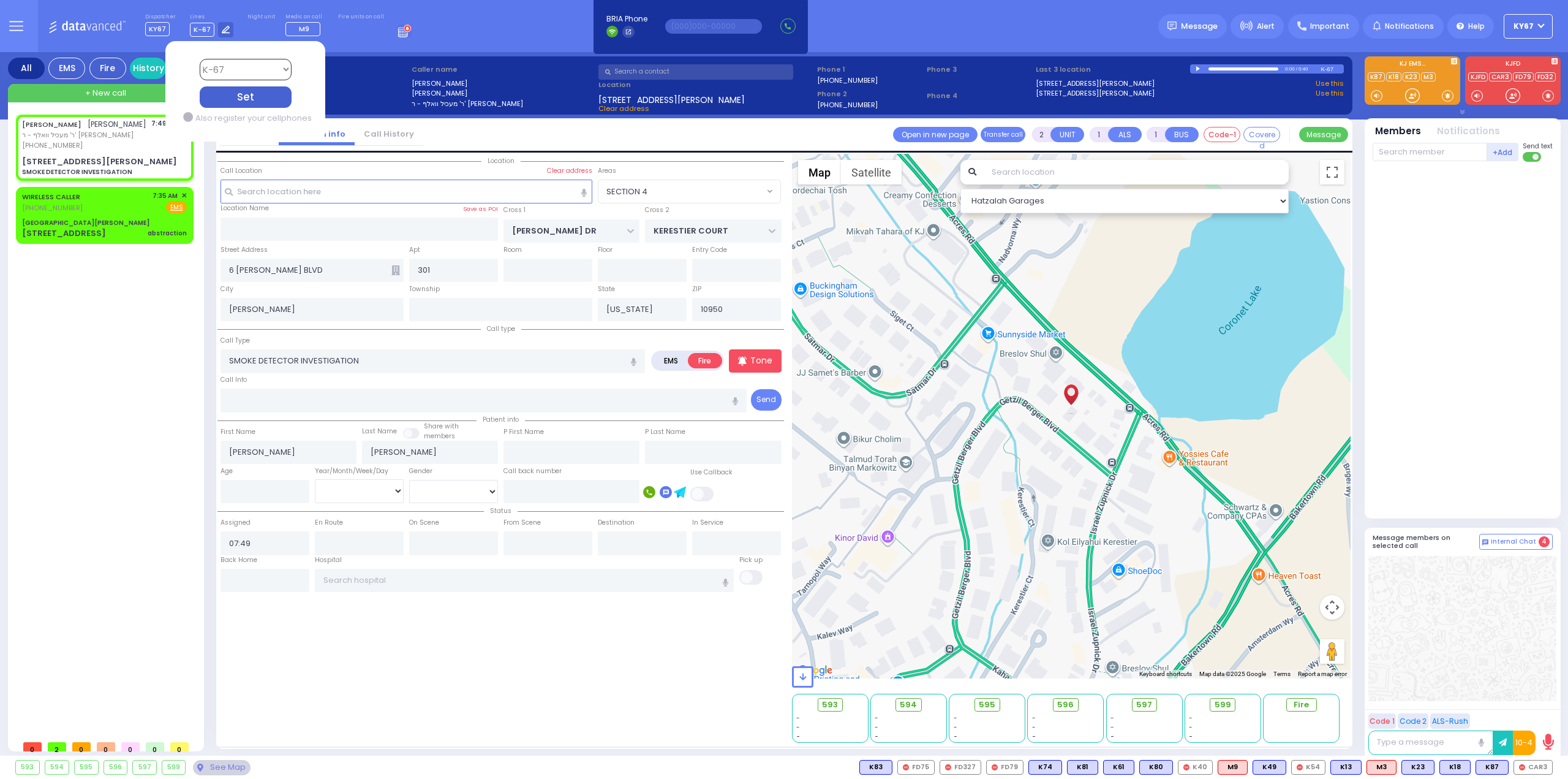
select select
radio input "true"
select select
select select "Hatzalah Garages"
click at [263, 70] on select "Bay K-14 K-16 K-18 K-40 K-6 K-61 K-63 K-67 K-72 Medic 7 K-68 K-48 D-801 D-802 D…" at bounding box center [245, 70] width 92 height 21
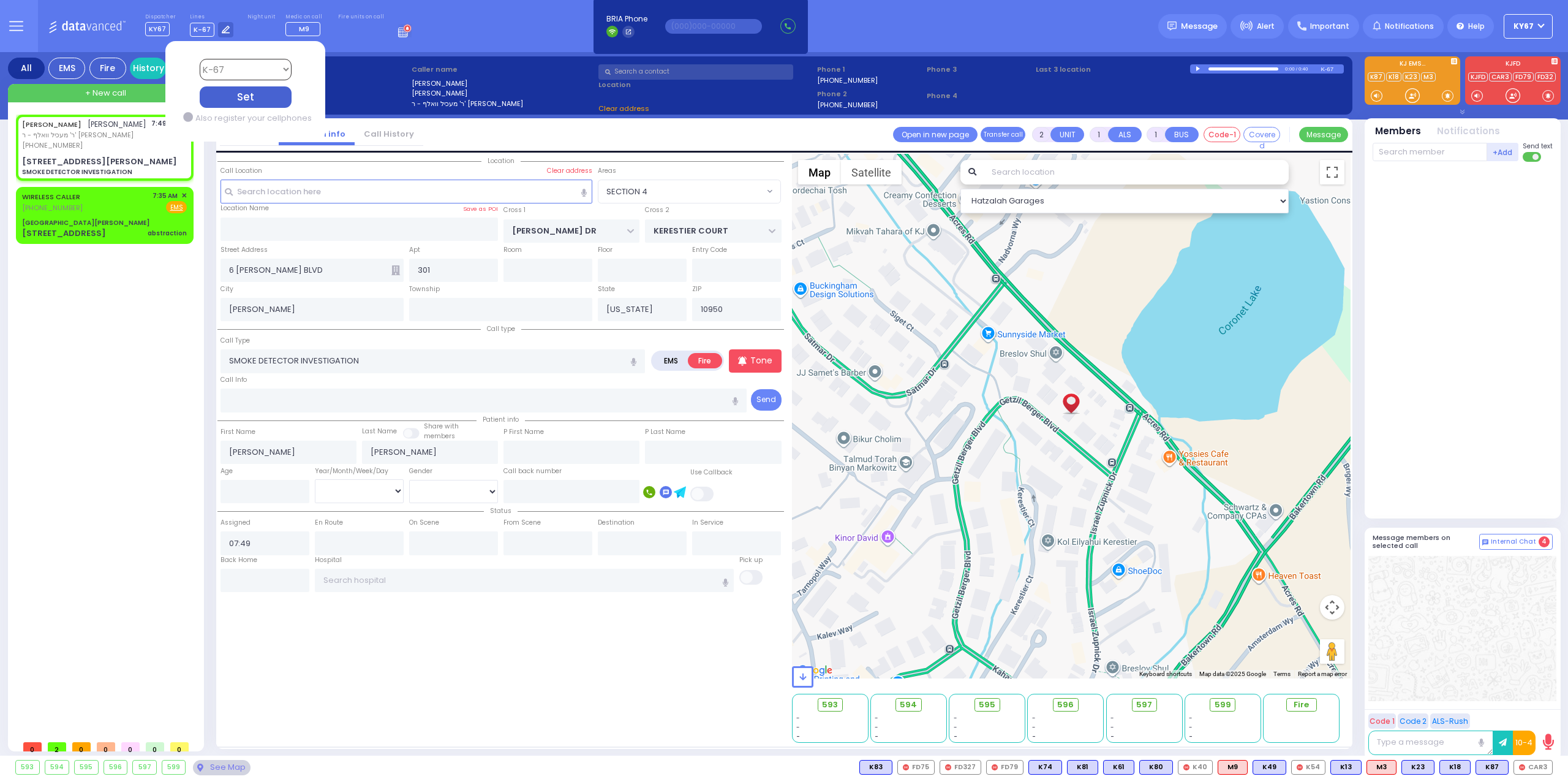
select select "SECTION 4"
select select "2"
click at [199, 59] on select "Bay K-14 K-16 K-18 K-40 K-6 K-61 K-63 K-67 K-72 Medic 7 K-68 K-48 D-801 D-802 D…" at bounding box center [245, 70] width 92 height 21
click at [233, 99] on div "Set" at bounding box center [245, 97] width 92 height 21
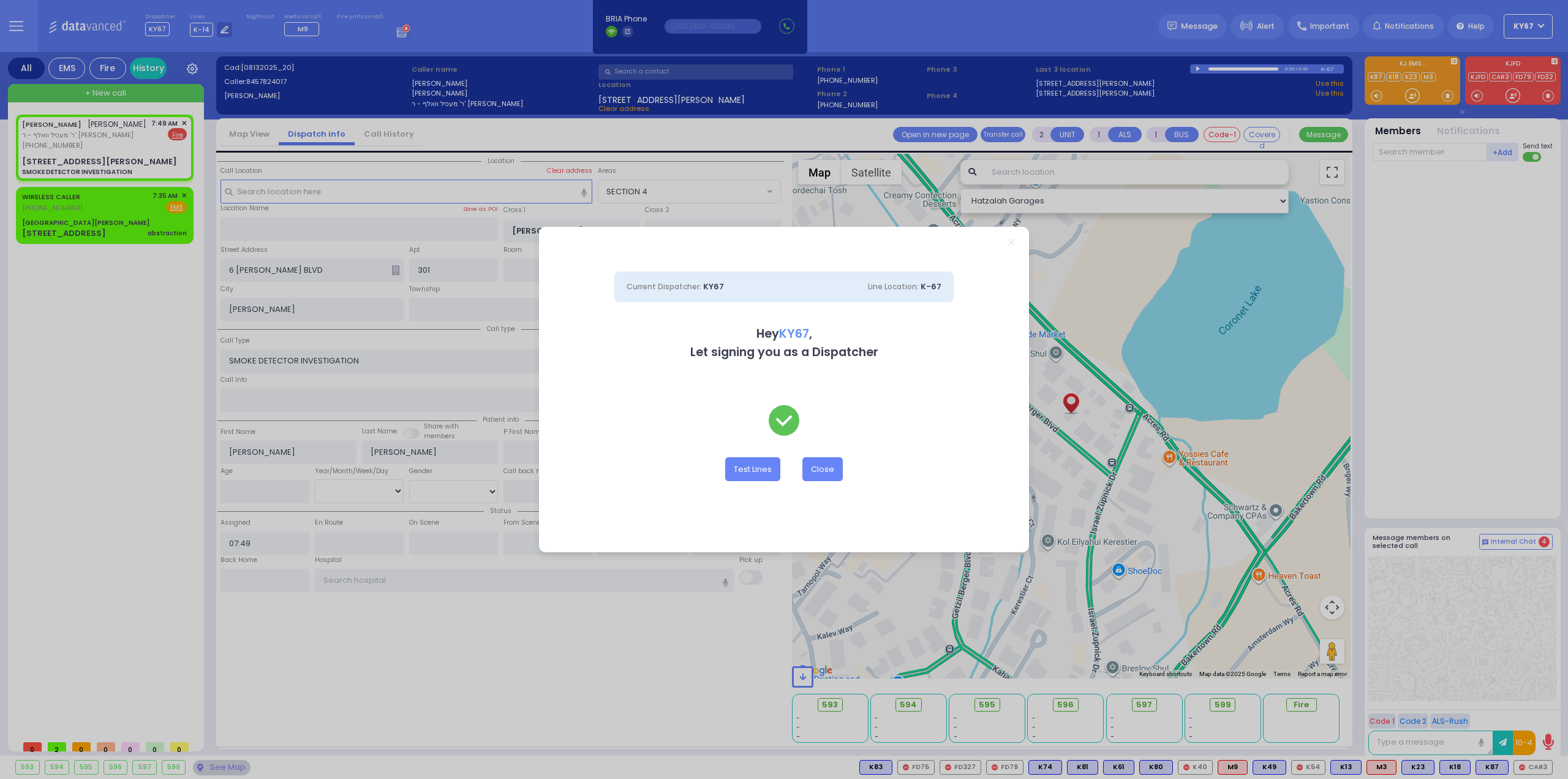
click at [1010, 243] on icon "Close" at bounding box center [1011, 242] width 7 height 7
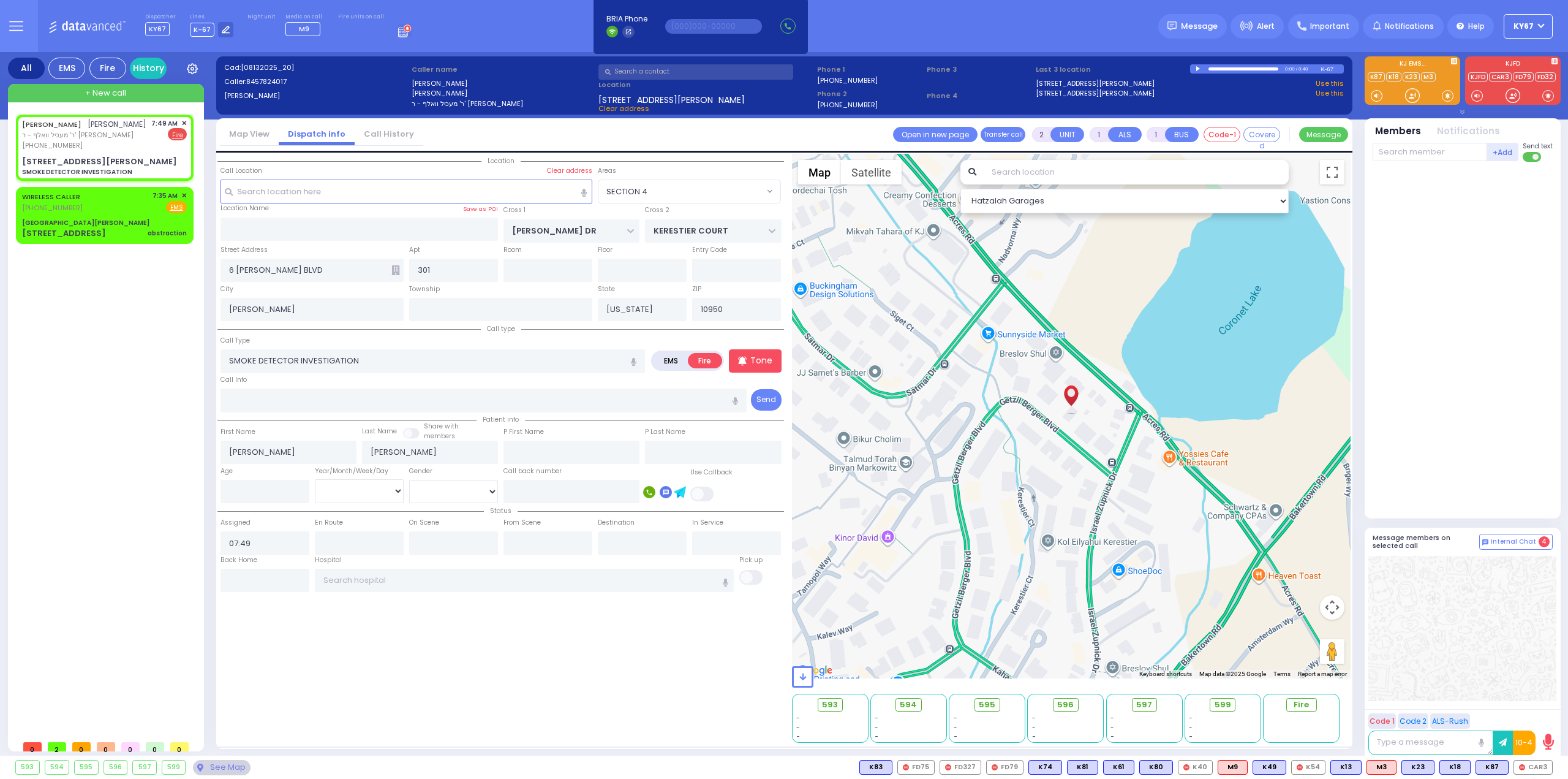
click at [664, 663] on div "Location" at bounding box center [501, 448] width 567 height 589
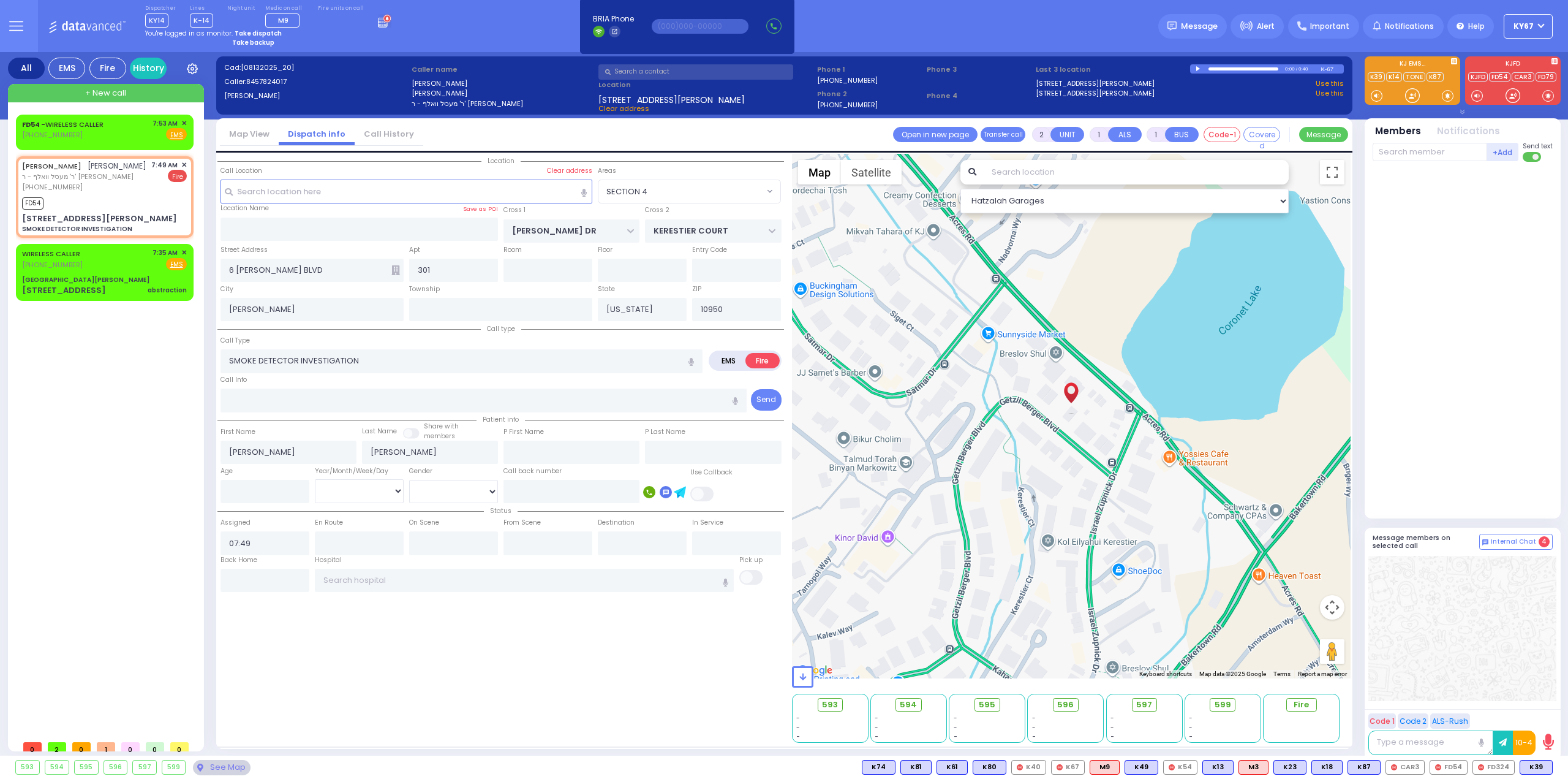
select select
radio input "true"
select select
type input "07:54"
select select "Hatzalah Garages"
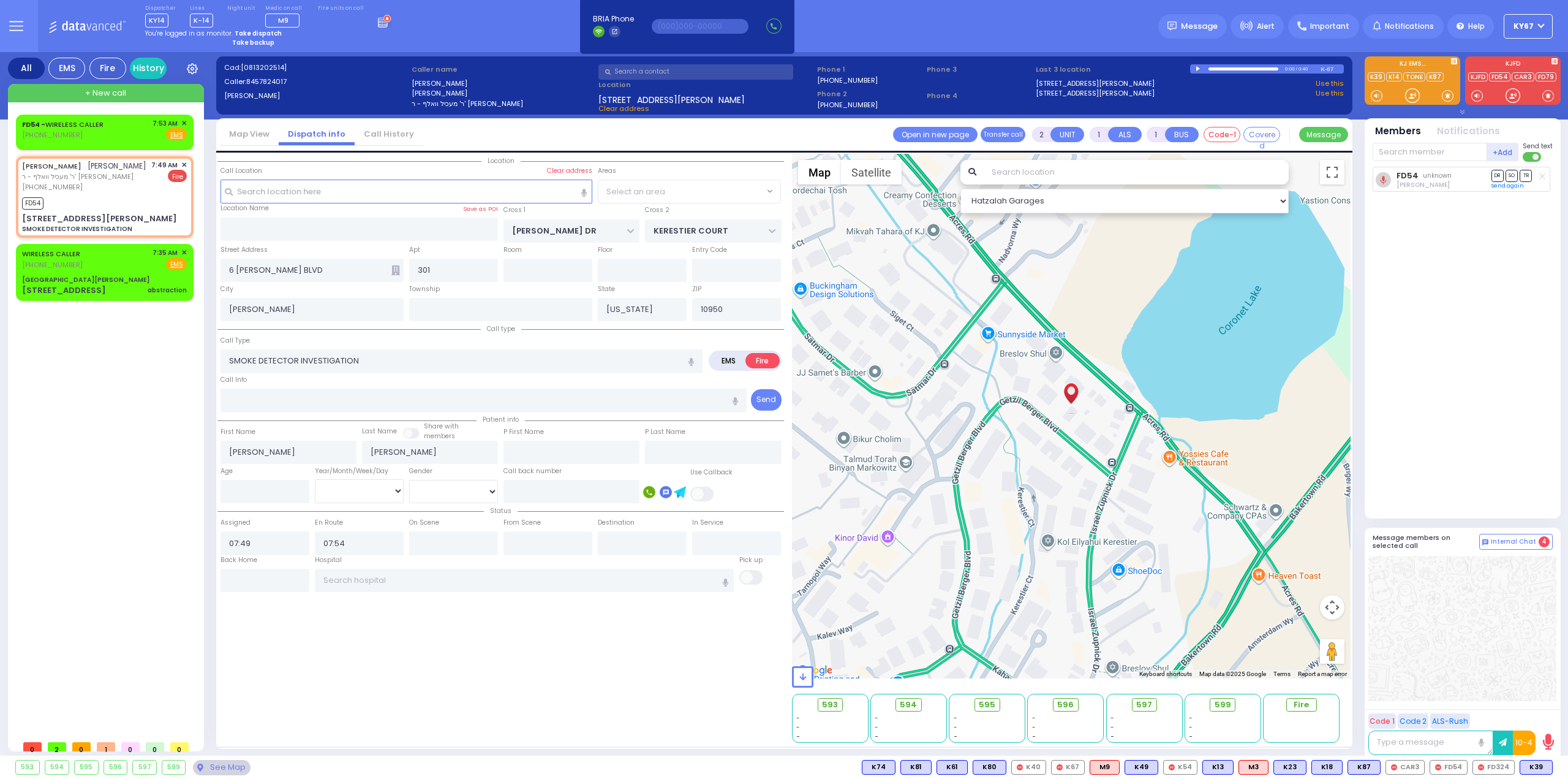
select select "SECTION 4"
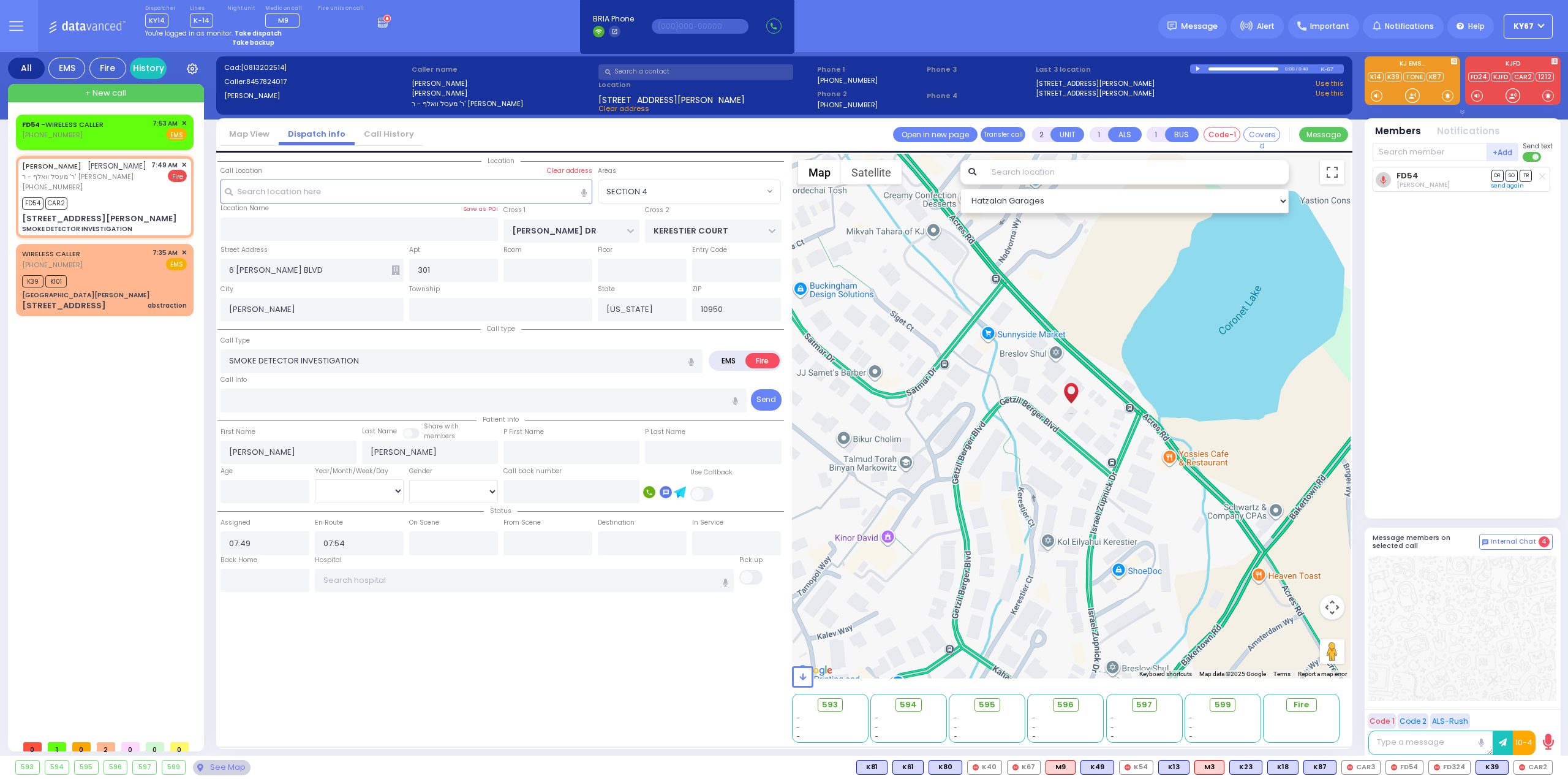
select select
radio input "true"
select select
select select "Hatzalah Garages"
select select "SECTION 4"
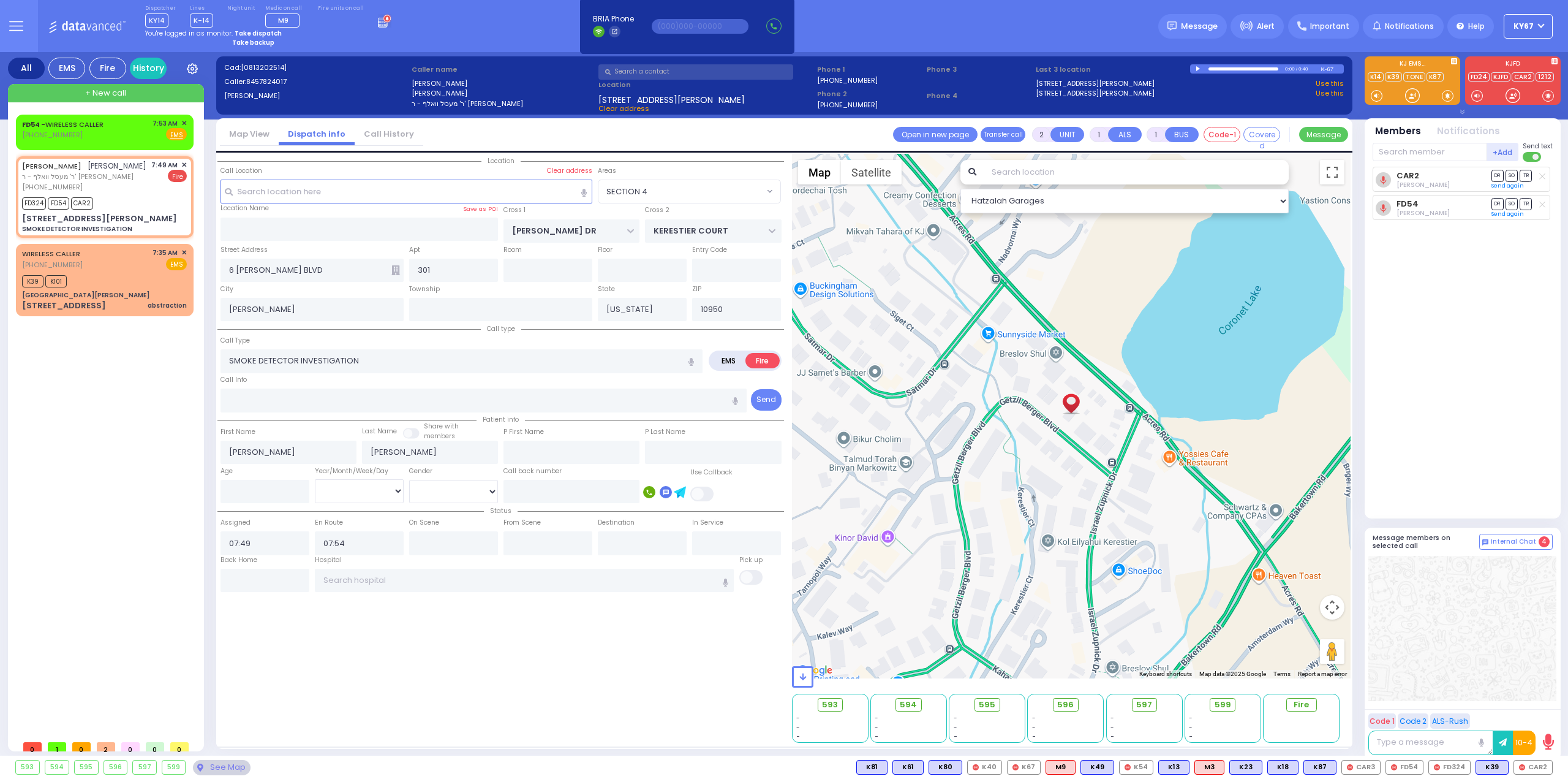
select select
radio input "true"
select select
select select "Hatzalah Garages"
select select "SECTION 4"
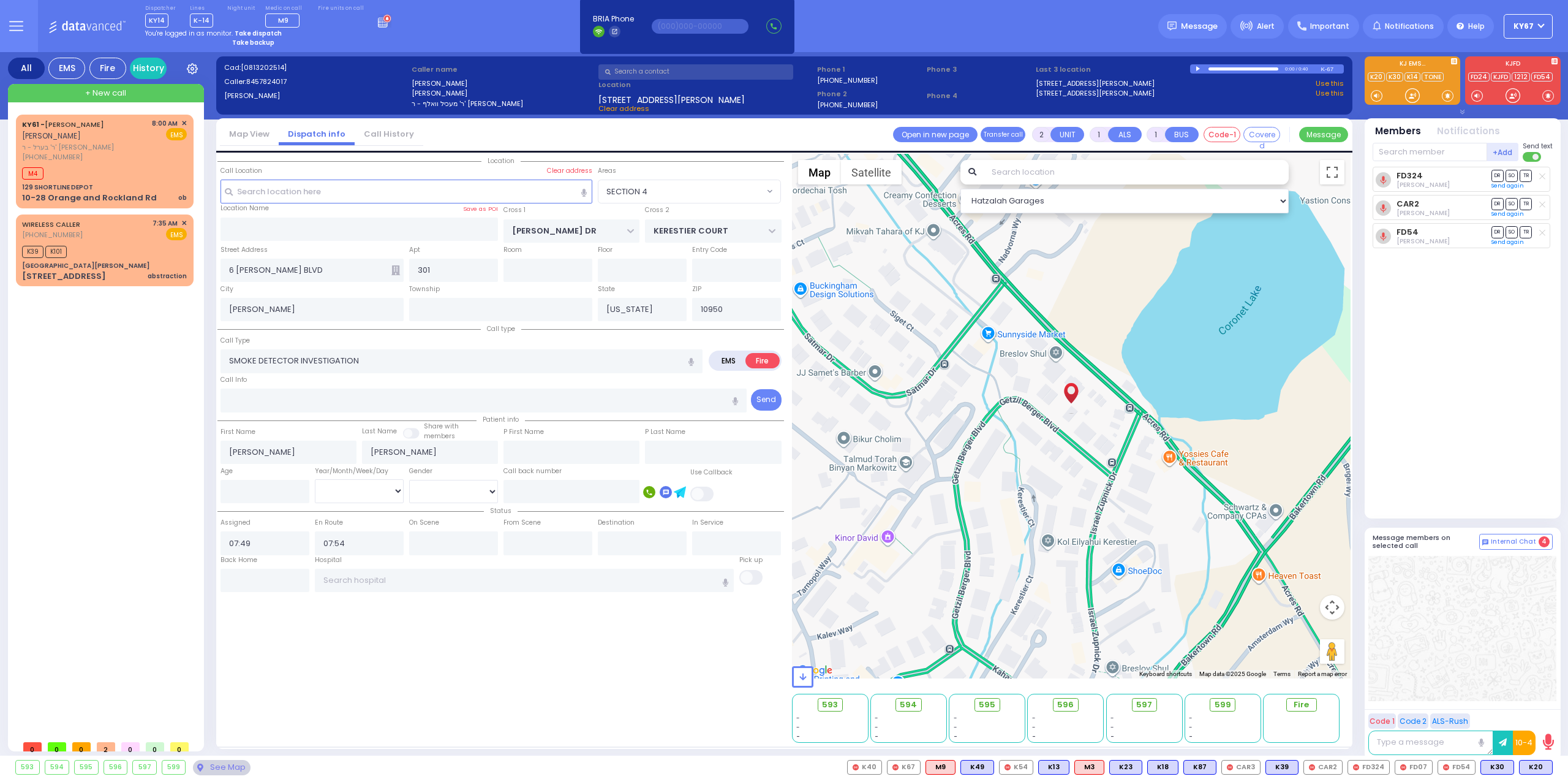
click at [1567, 219] on div "All EMS Fire History Settings That will affect to all users M4" at bounding box center [784, 406] width 1568 height 709
